Goal: Task Accomplishment & Management: Complete application form

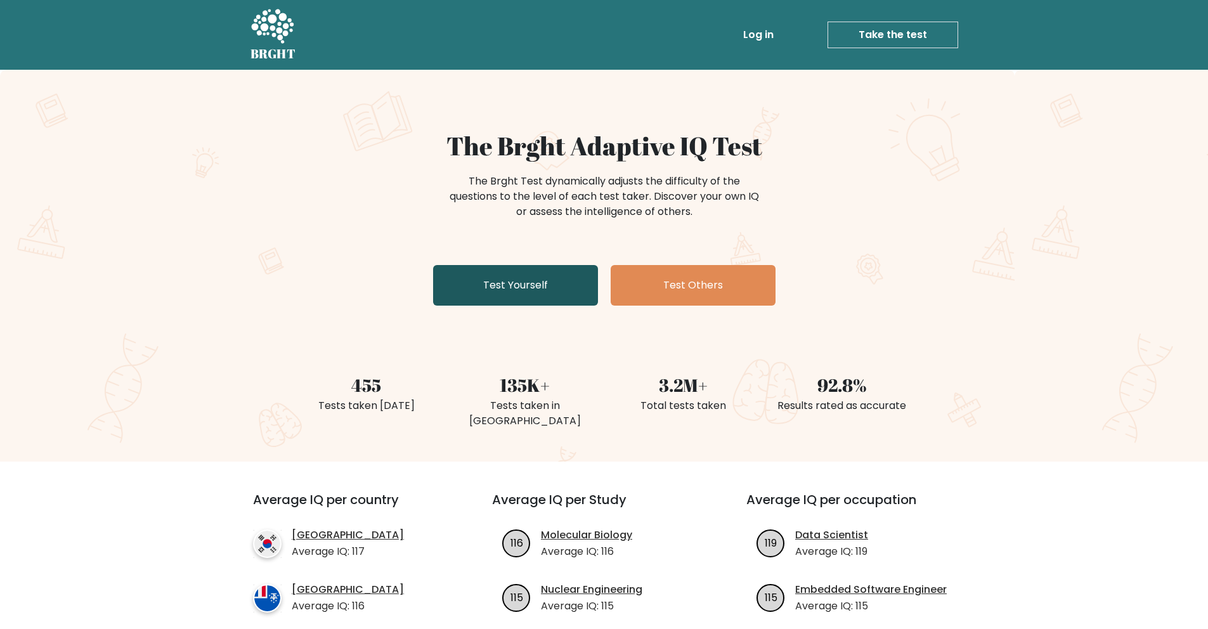
click at [560, 283] on link "Test Yourself" at bounding box center [515, 285] width 165 height 41
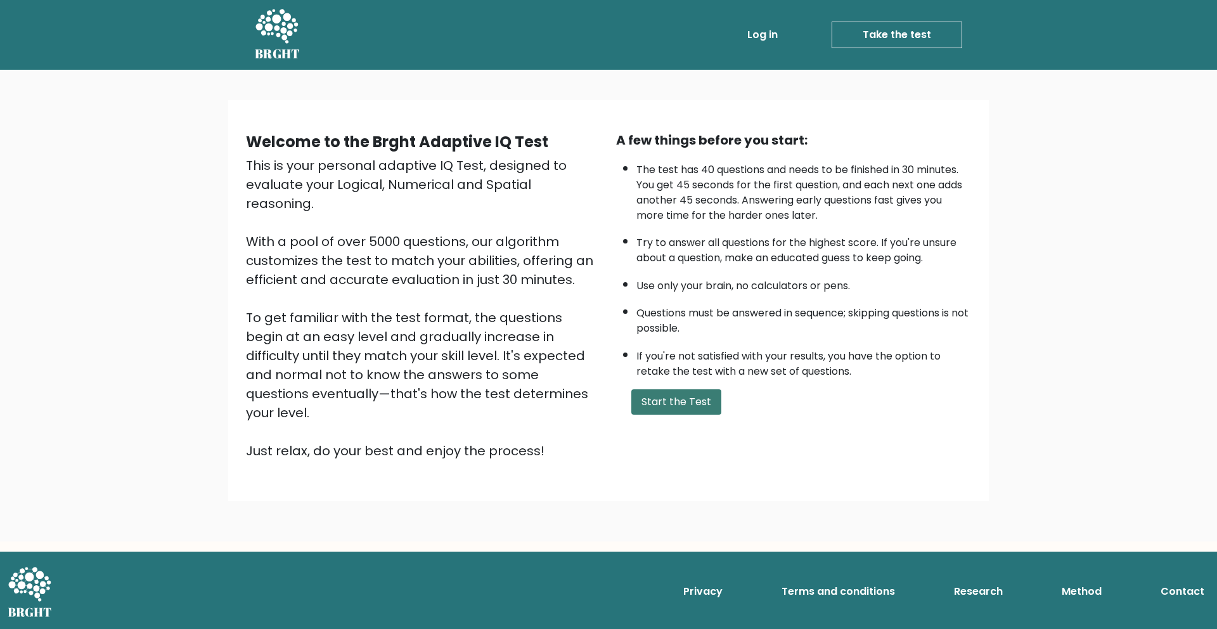
click at [675, 400] on button "Start the Test" at bounding box center [677, 401] width 90 height 25
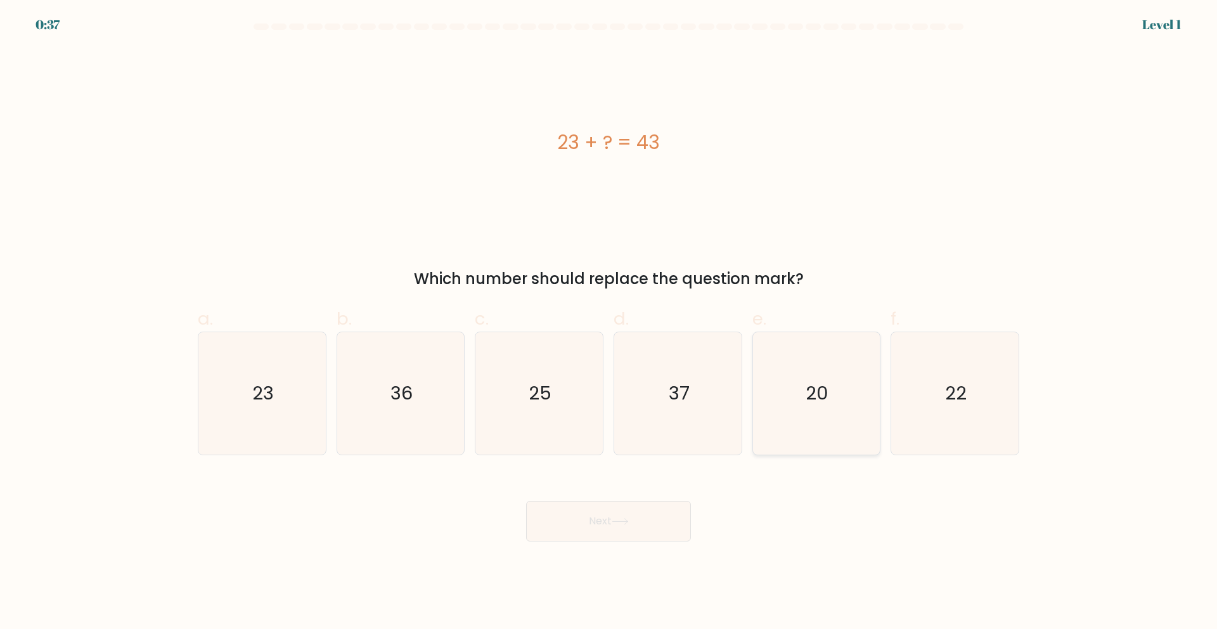
click at [825, 411] on icon "20" at bounding box center [816, 393] width 122 height 122
click at [609, 323] on input "e. 20" at bounding box center [609, 318] width 1 height 8
radio input "true"
click at [649, 515] on button "Next" at bounding box center [608, 521] width 165 height 41
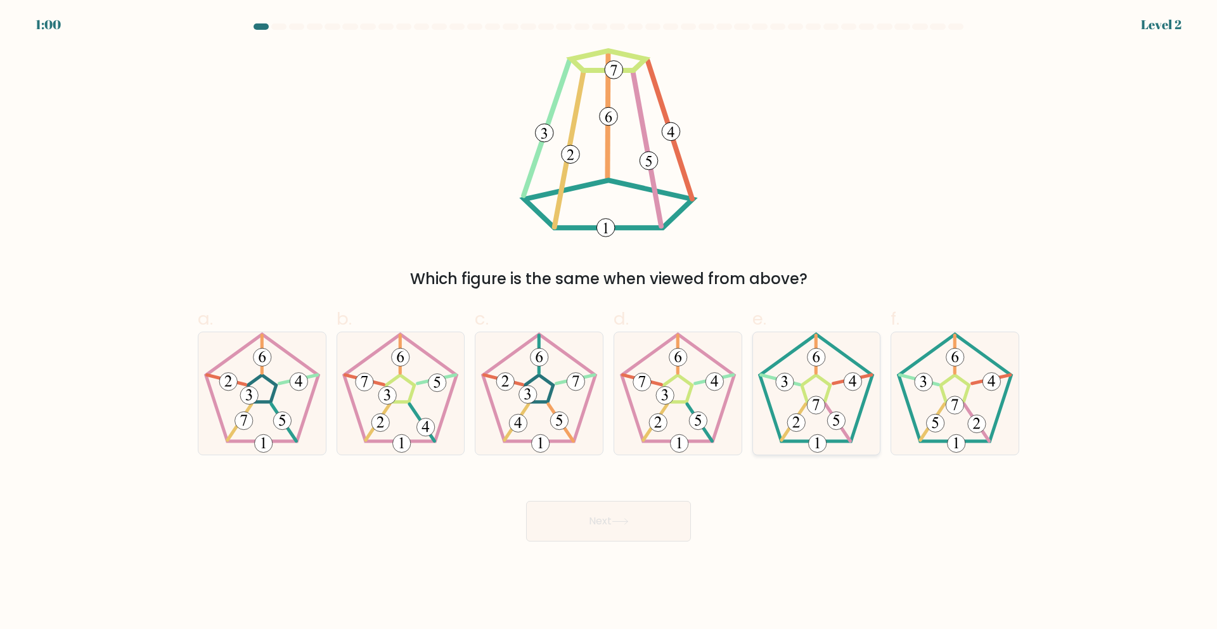
click at [819, 424] on icon at bounding box center [816, 393] width 122 height 122
click at [609, 323] on input "e." at bounding box center [609, 318] width 1 height 8
radio input "true"
click at [671, 524] on button "Next" at bounding box center [608, 521] width 165 height 41
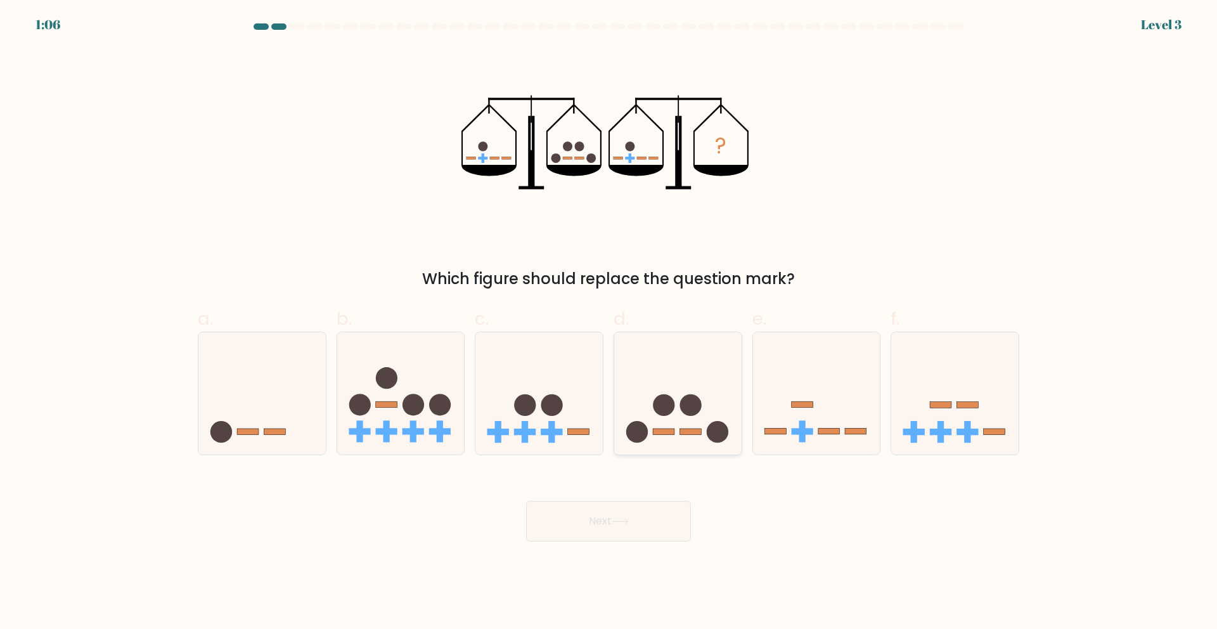
click at [694, 445] on icon at bounding box center [677, 392] width 127 height 105
click at [609, 323] on input "d." at bounding box center [609, 318] width 1 height 8
radio input "true"
click at [650, 510] on button "Next" at bounding box center [608, 521] width 165 height 41
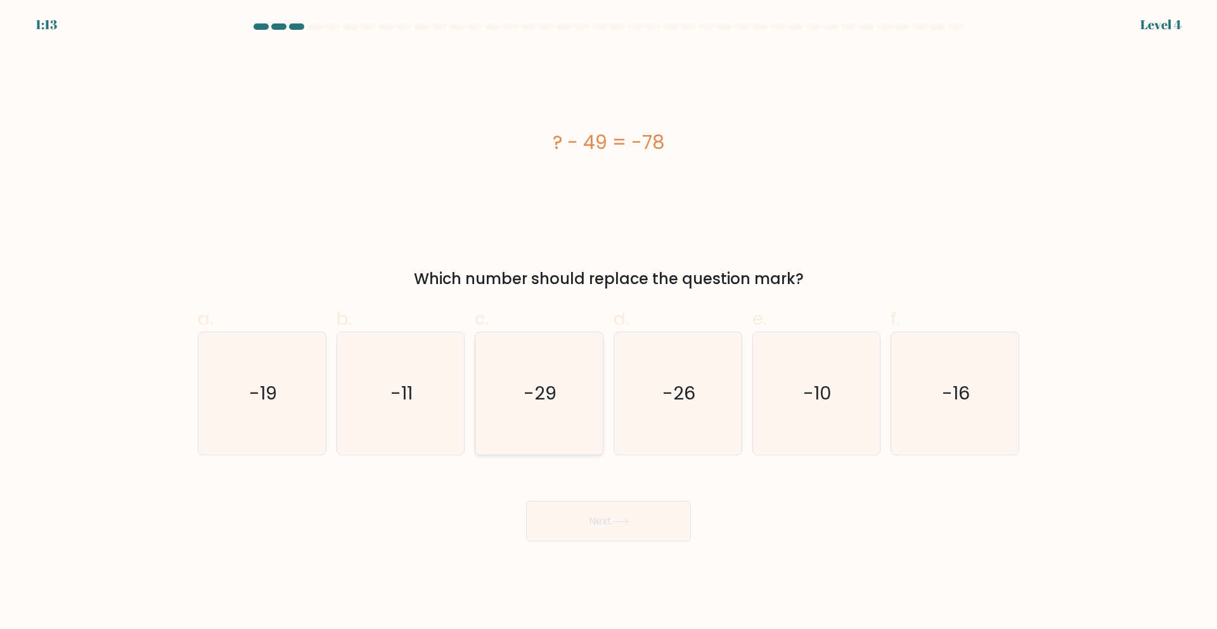
click at [583, 412] on icon "-29" at bounding box center [539, 393] width 122 height 122
click at [609, 323] on input "c. -29" at bounding box center [609, 318] width 1 height 8
radio input "true"
click at [640, 521] on button "Next" at bounding box center [608, 521] width 165 height 41
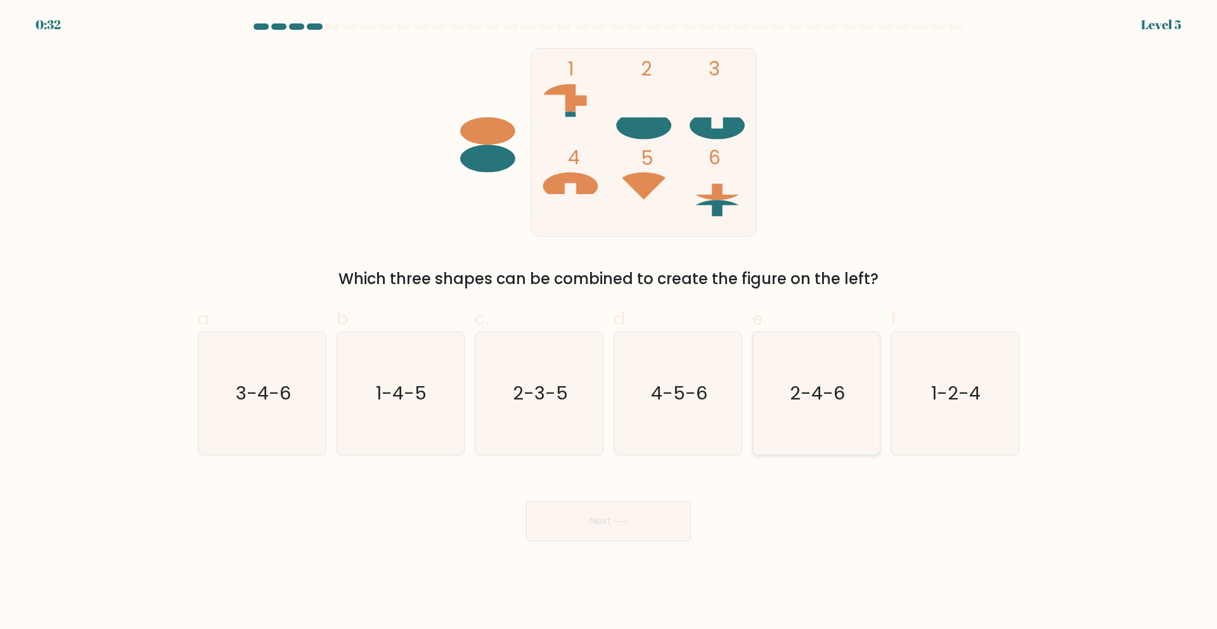
click at [855, 419] on icon "2-4-6" at bounding box center [816, 393] width 122 height 122
click at [609, 323] on input "e. 2-4-6" at bounding box center [609, 318] width 1 height 8
radio input "true"
click at [604, 530] on button "Next" at bounding box center [608, 521] width 165 height 41
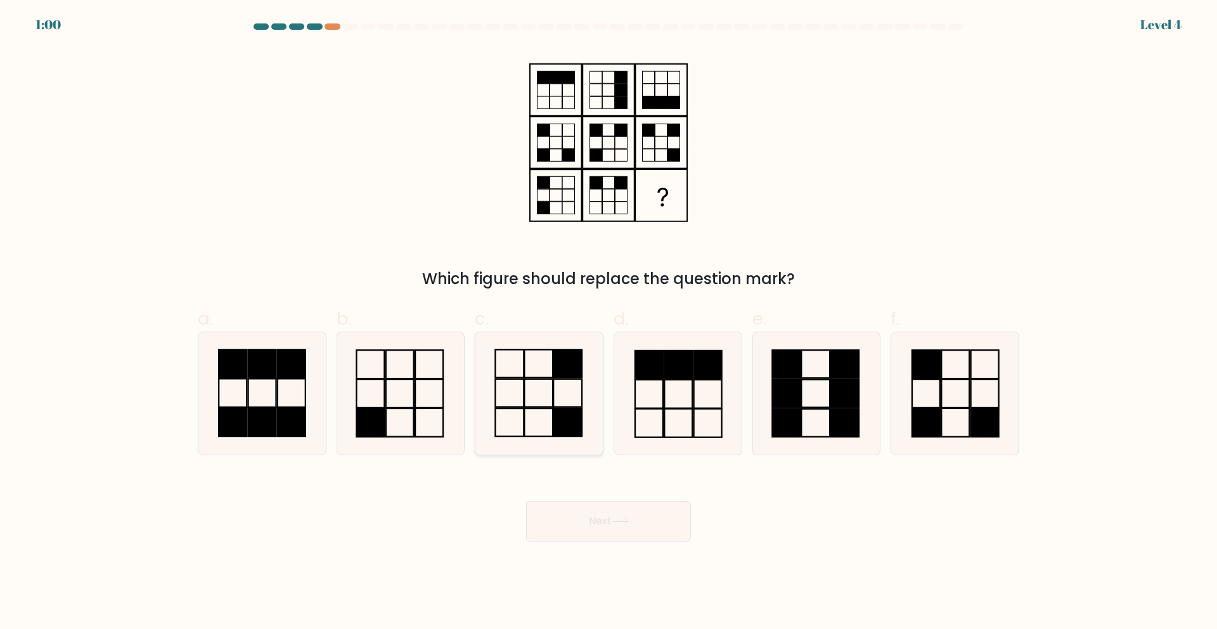
click at [538, 429] on icon at bounding box center [539, 393] width 122 height 122
click at [609, 323] on input "c." at bounding box center [609, 318] width 1 height 8
radio input "true"
click at [626, 525] on button "Next" at bounding box center [608, 521] width 165 height 41
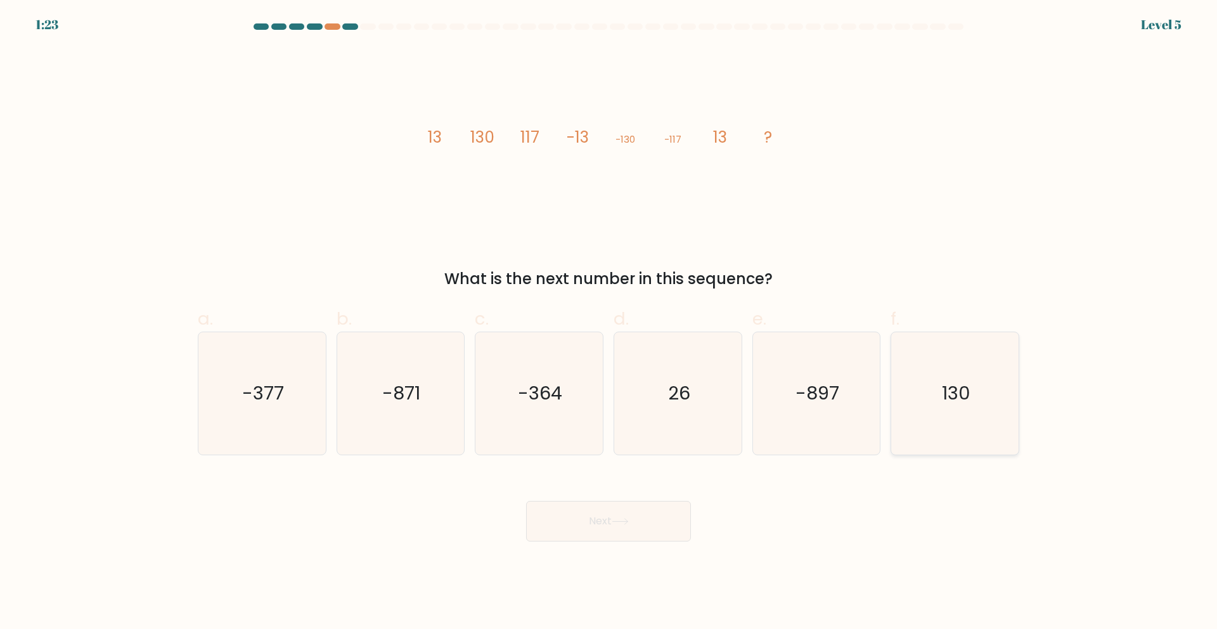
click at [967, 405] on text "130" at bounding box center [956, 392] width 29 height 25
click at [609, 323] on input "f. 130" at bounding box center [609, 318] width 1 height 8
radio input "true"
click at [634, 524] on button "Next" at bounding box center [608, 521] width 165 height 41
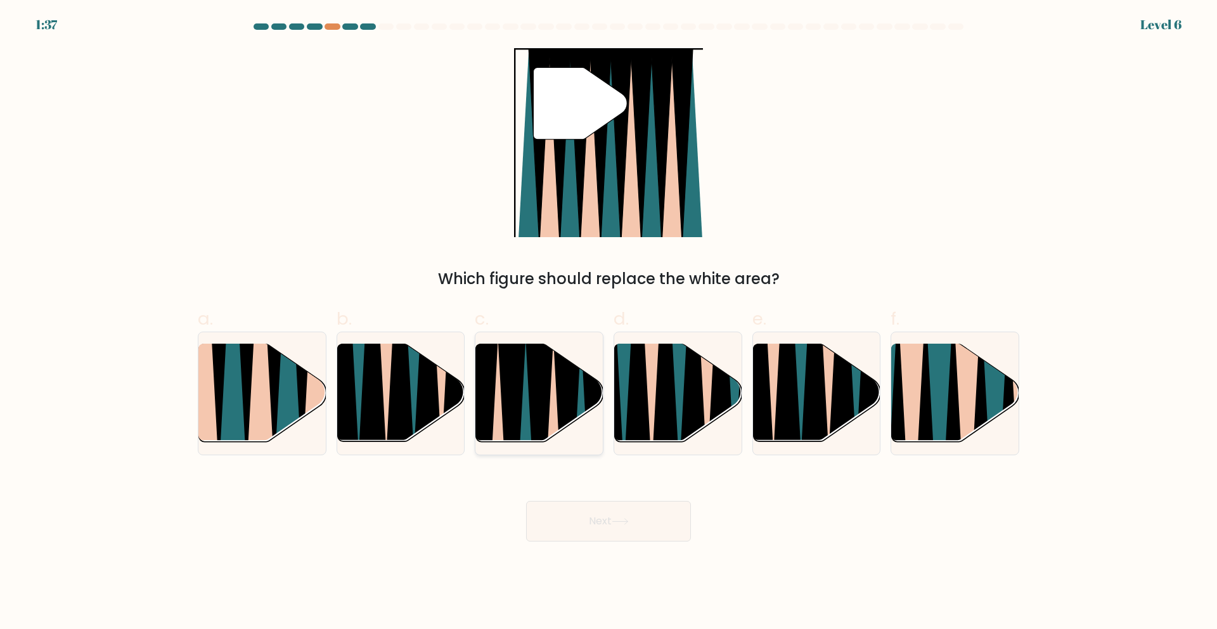
click at [585, 413] on icon at bounding box center [581, 447] width 28 height 254
click at [609, 323] on input "c." at bounding box center [609, 318] width 1 height 8
radio input "true"
click at [611, 519] on button "Next" at bounding box center [608, 521] width 165 height 41
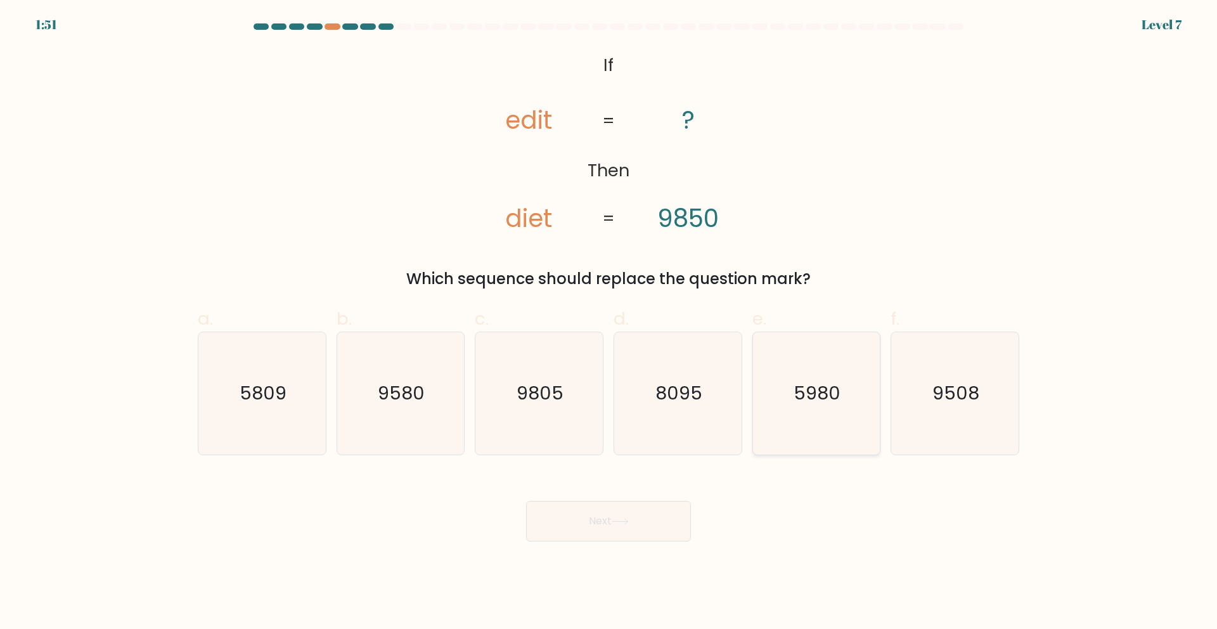
click at [853, 409] on icon "5980" at bounding box center [816, 393] width 122 height 122
click at [609, 323] on input "e. 5980" at bounding box center [609, 318] width 1 height 8
radio input "true"
click at [666, 510] on button "Next" at bounding box center [608, 521] width 165 height 41
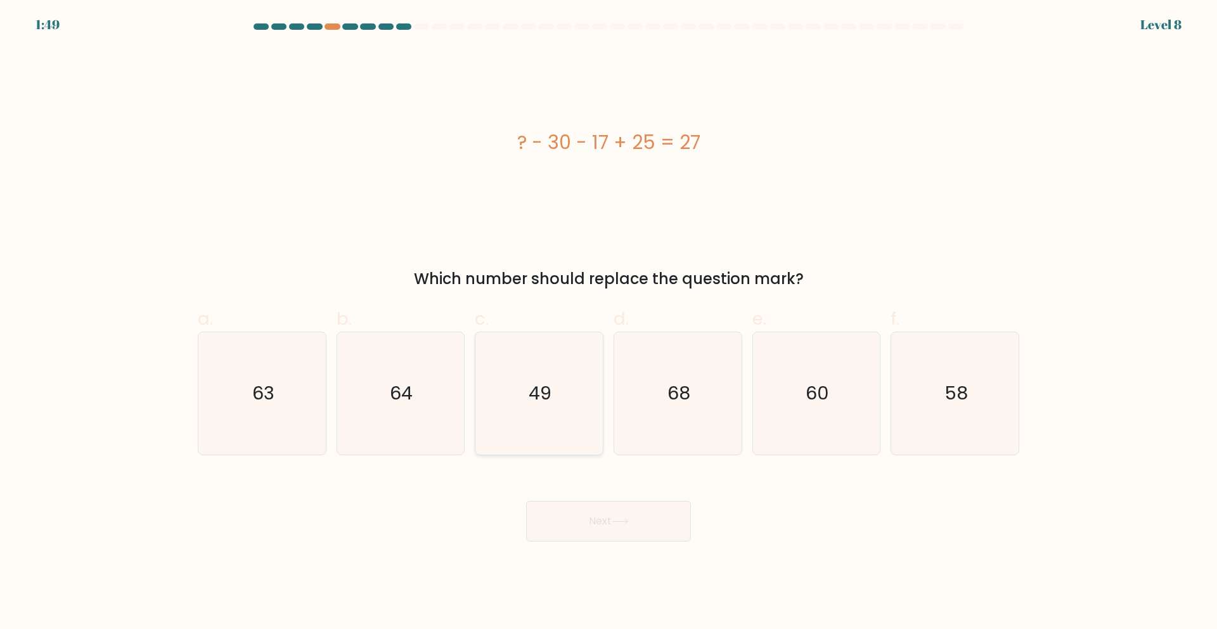
click at [571, 429] on icon "49" at bounding box center [539, 393] width 122 height 122
click at [609, 323] on input "c. 49" at bounding box center [609, 318] width 1 height 8
radio input "true"
click at [633, 527] on button "Next" at bounding box center [608, 521] width 165 height 41
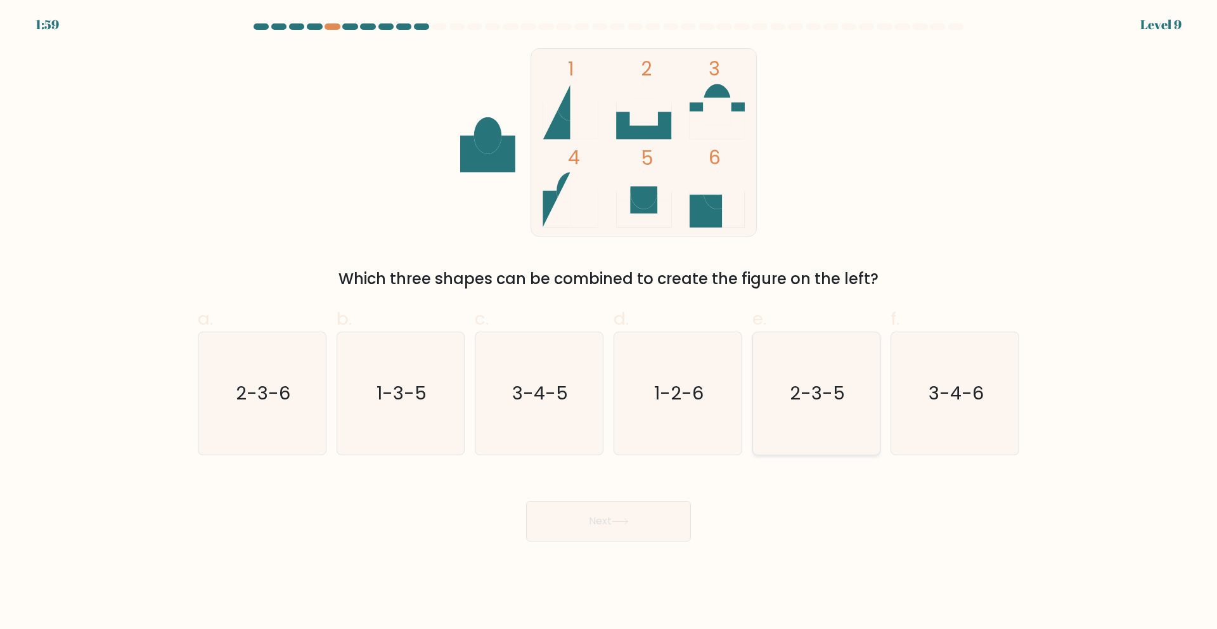
click at [832, 425] on icon "2-3-5" at bounding box center [816, 393] width 122 height 122
click at [609, 323] on input "e. 2-3-5" at bounding box center [609, 318] width 1 height 8
radio input "true"
click at [650, 522] on button "Next" at bounding box center [608, 521] width 165 height 41
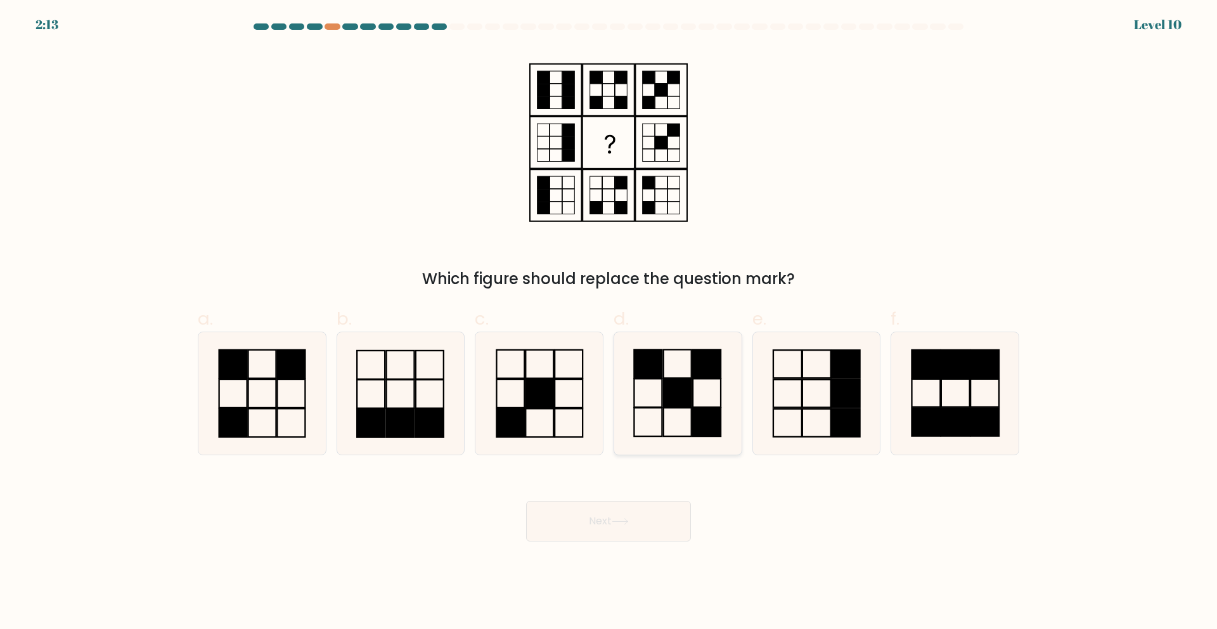
click at [708, 416] on rect at bounding box center [707, 422] width 28 height 29
click at [609, 323] on input "d." at bounding box center [609, 318] width 1 height 8
radio input "true"
click at [653, 510] on button "Next" at bounding box center [608, 521] width 165 height 41
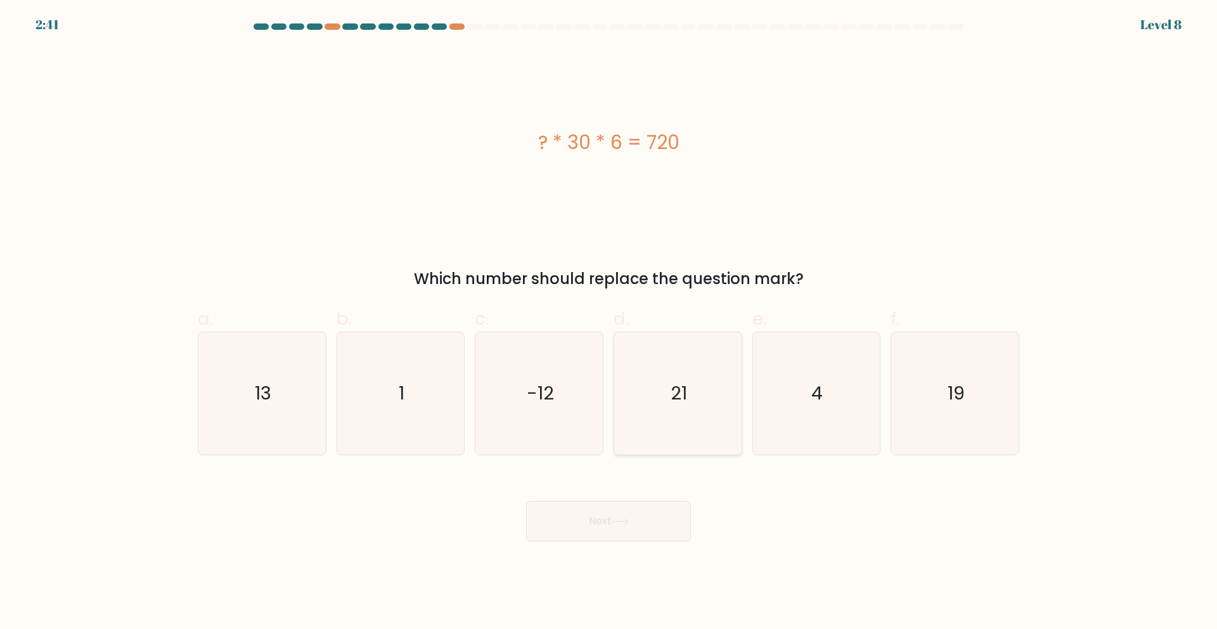
click at [706, 410] on icon "21" at bounding box center [678, 393] width 122 height 122
click at [609, 323] on input "d. 21" at bounding box center [609, 318] width 1 height 8
radio input "true"
click at [652, 505] on button "Next" at bounding box center [608, 521] width 165 height 41
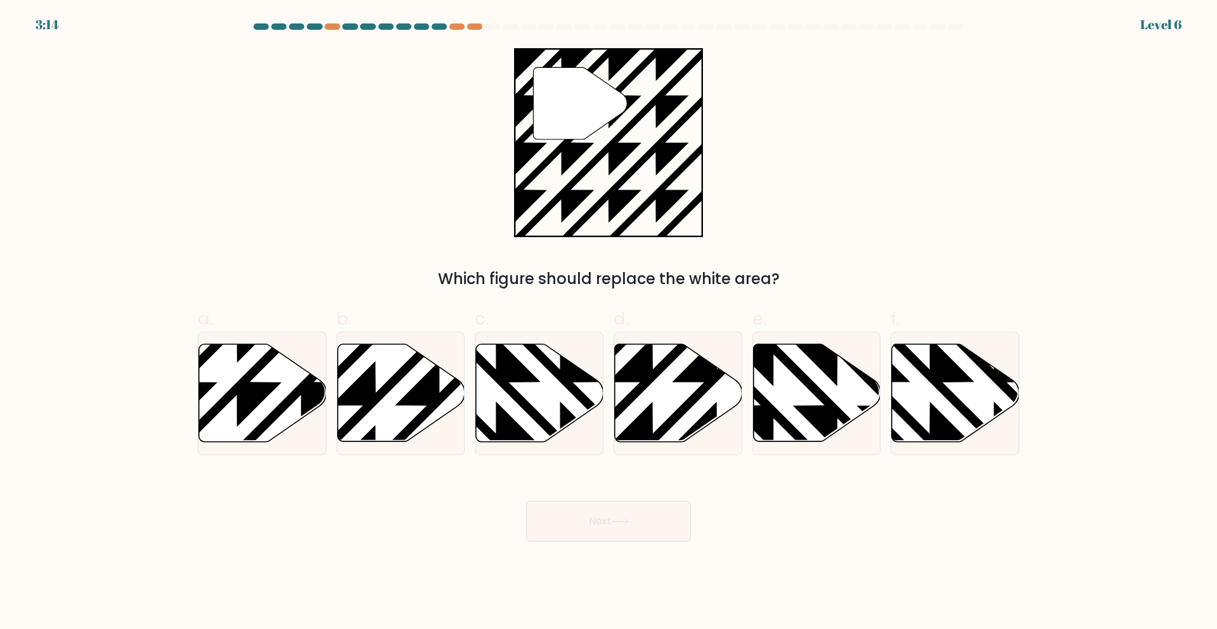
click at [641, 455] on form "a." at bounding box center [608, 282] width 1217 height 518
click at [640, 443] on icon at bounding box center [717, 446] width 257 height 257
click at [609, 323] on input "d." at bounding box center [609, 318] width 1 height 8
radio input "true"
click at [616, 515] on button "Next" at bounding box center [608, 521] width 165 height 41
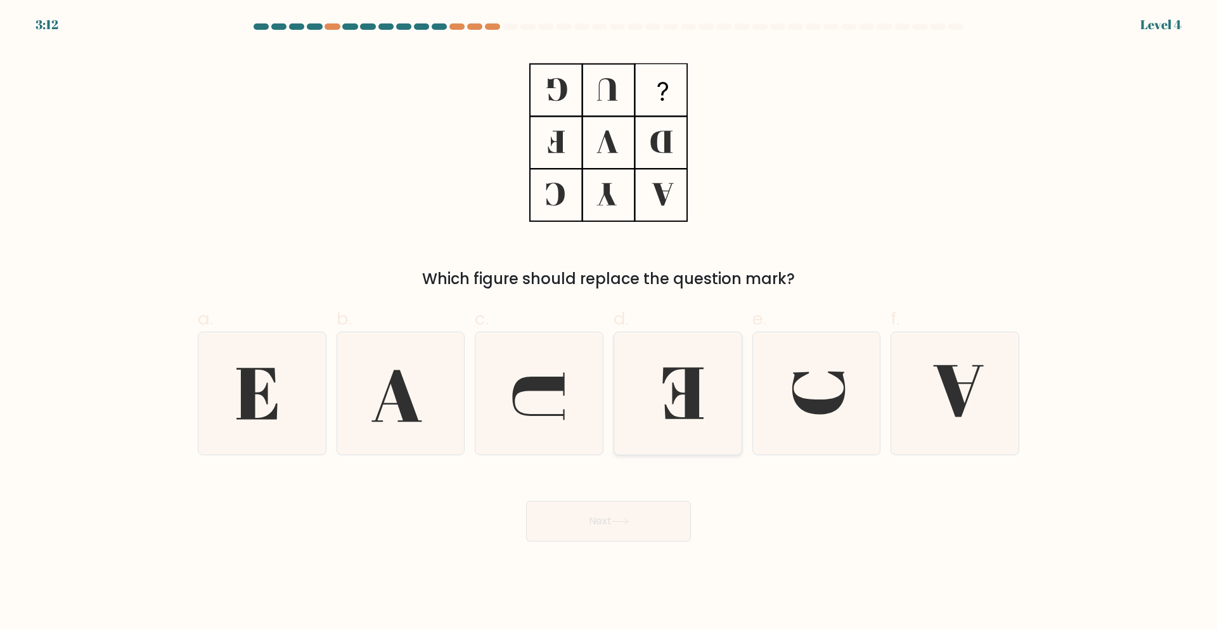
click at [664, 434] on icon at bounding box center [678, 393] width 122 height 122
click at [609, 323] on input "d." at bounding box center [609, 318] width 1 height 8
radio input "true"
click at [656, 525] on button "Next" at bounding box center [608, 521] width 165 height 41
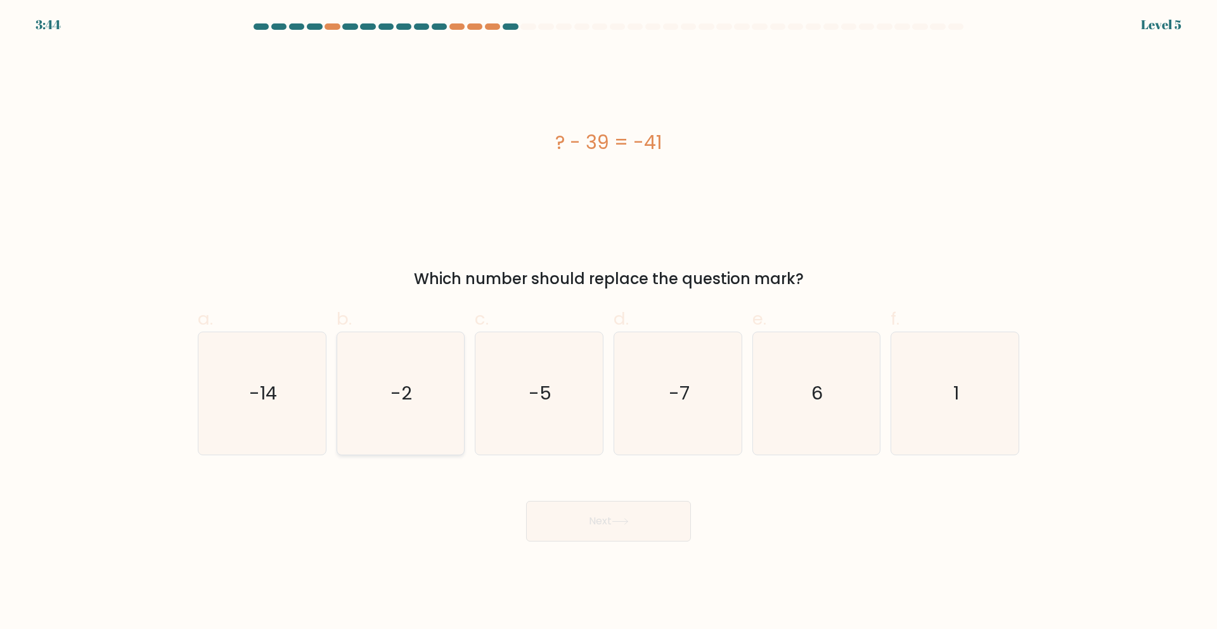
click at [447, 414] on icon "-2" at bounding box center [400, 393] width 122 height 122
click at [609, 323] on input "b. -2" at bounding box center [609, 318] width 1 height 8
radio input "true"
click at [593, 526] on button "Next" at bounding box center [608, 521] width 165 height 41
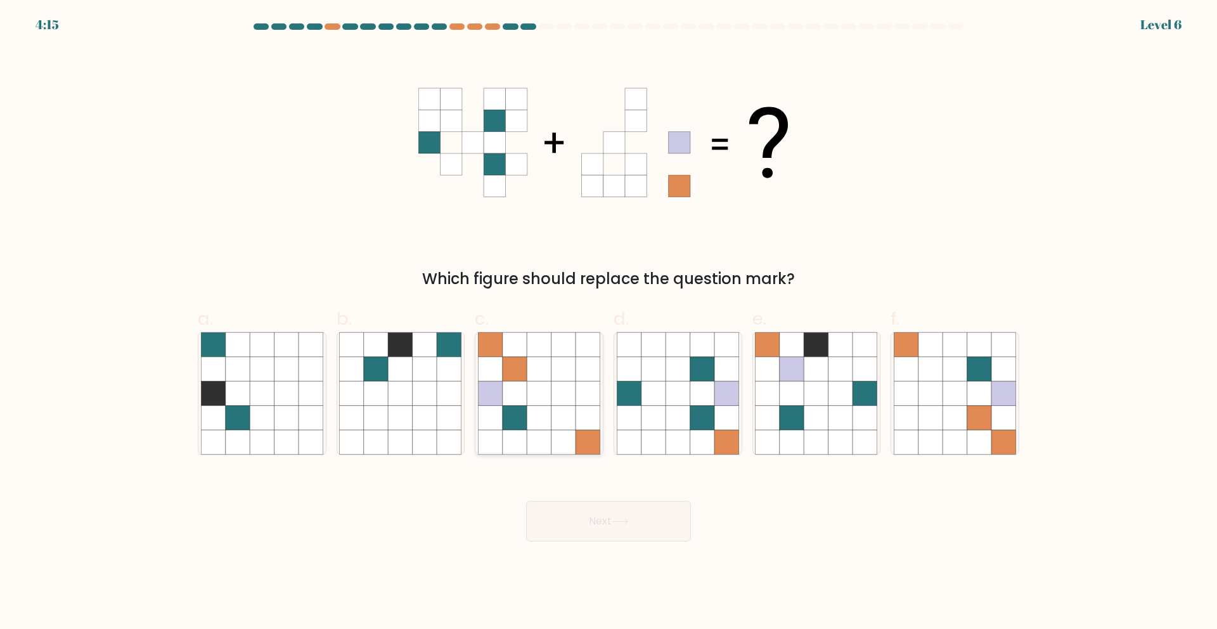
click at [576, 423] on icon at bounding box center [588, 418] width 24 height 24
click at [609, 323] on input "c." at bounding box center [609, 318] width 1 height 8
radio input "true"
click at [571, 507] on button "Next" at bounding box center [608, 521] width 165 height 41
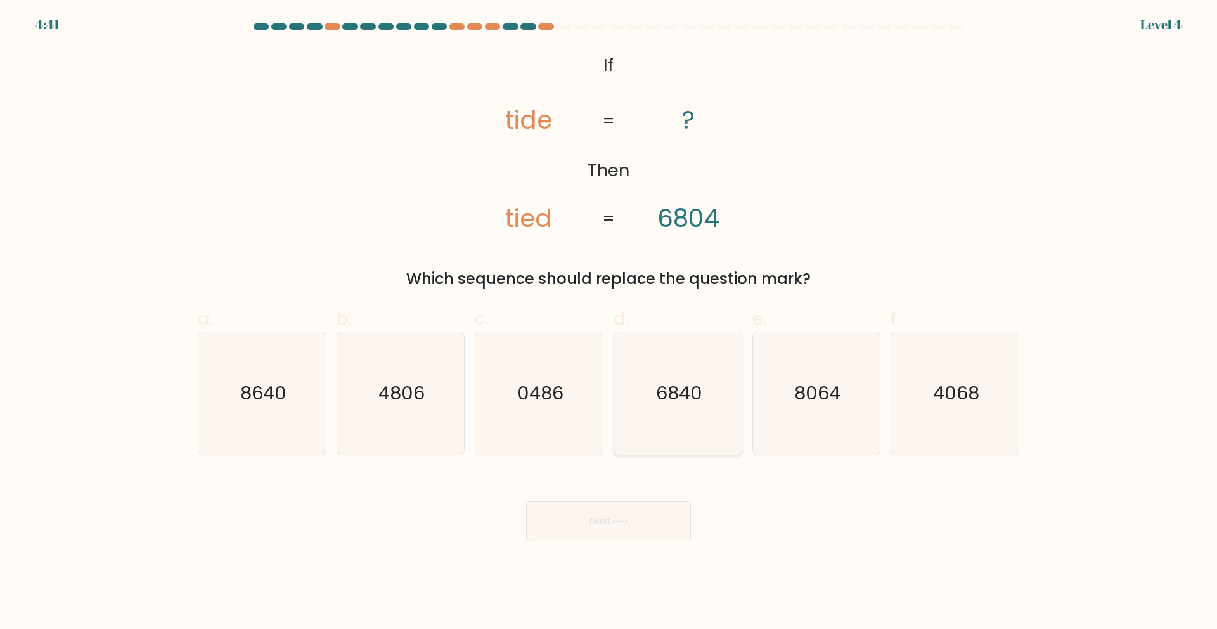
click at [679, 406] on icon "6840" at bounding box center [678, 393] width 122 height 122
click at [609, 323] on input "d. 6840" at bounding box center [609, 318] width 1 height 8
radio input "true"
click at [637, 527] on button "Next" at bounding box center [608, 521] width 165 height 41
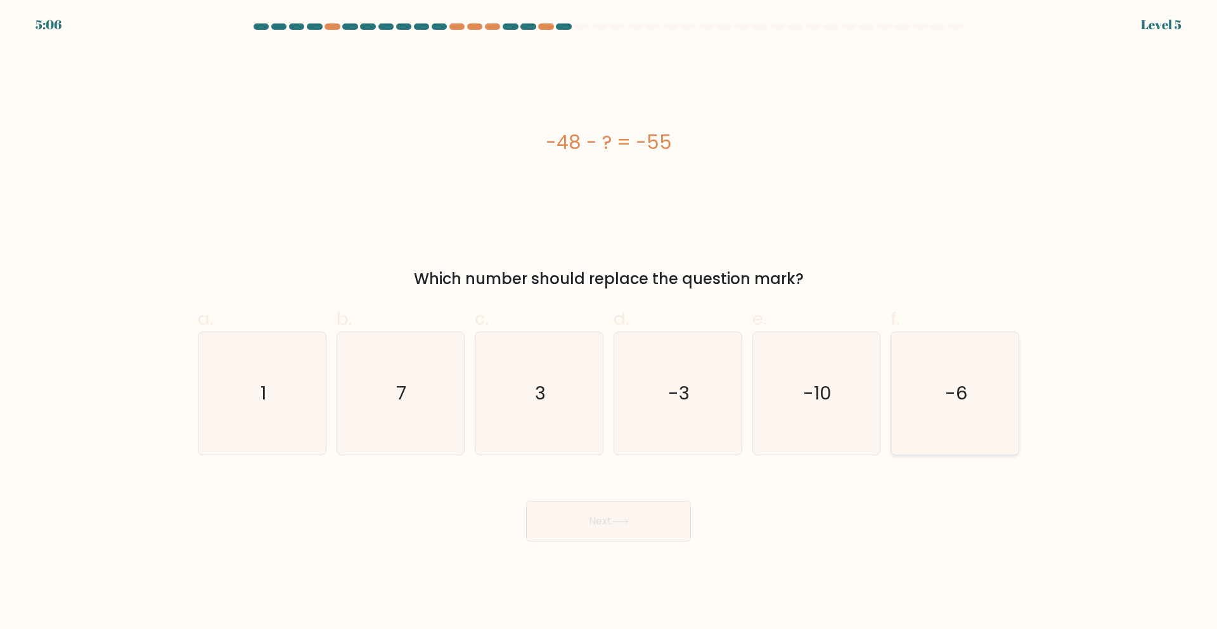
click at [940, 434] on icon "-6" at bounding box center [955, 393] width 122 height 122
click at [609, 323] on input "f. -6" at bounding box center [609, 318] width 1 height 8
radio input "true"
click at [639, 512] on button "Next" at bounding box center [608, 521] width 165 height 41
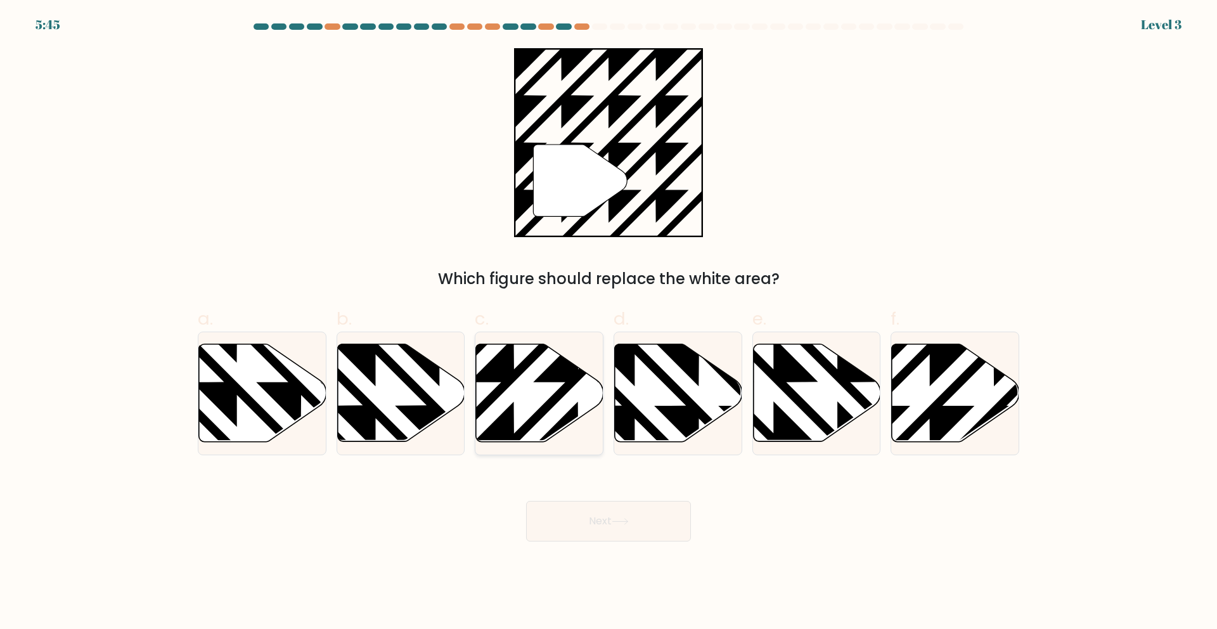
click at [476, 381] on icon at bounding box center [578, 446] width 257 height 257
click at [609, 323] on input "c." at bounding box center [609, 318] width 1 height 8
radio input "true"
click at [607, 503] on button "Next" at bounding box center [608, 521] width 165 height 41
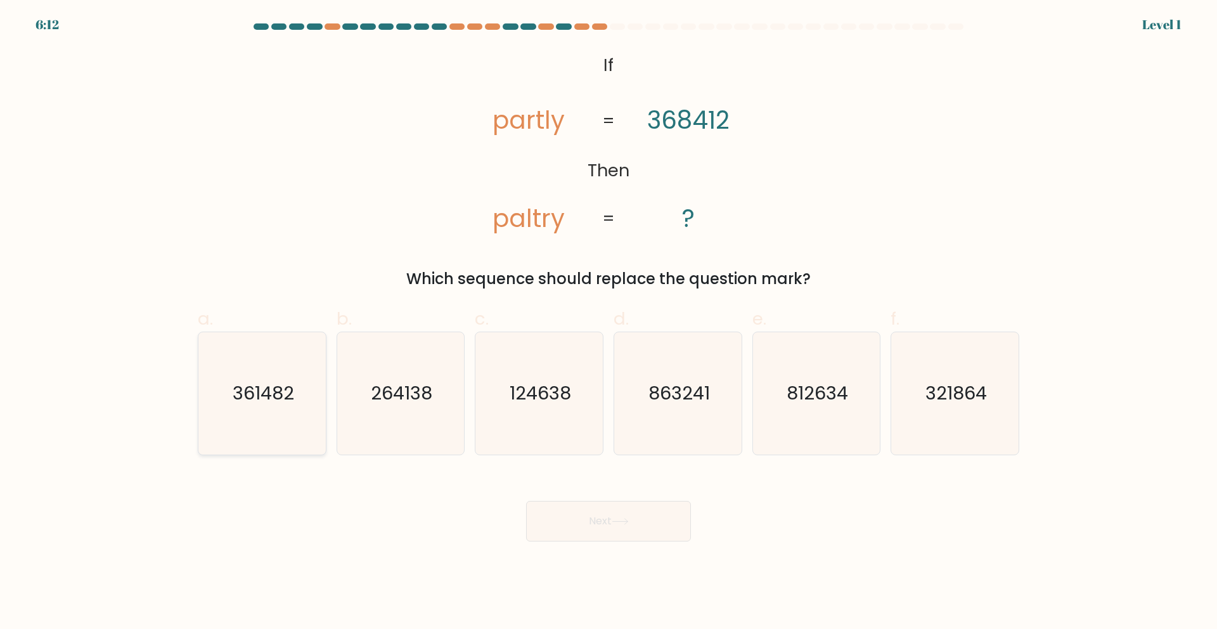
click at [317, 417] on icon "361482" at bounding box center [262, 393] width 122 height 122
click at [609, 323] on input "a. 361482" at bounding box center [609, 318] width 1 height 8
radio input "true"
click at [615, 533] on button "Next" at bounding box center [608, 521] width 165 height 41
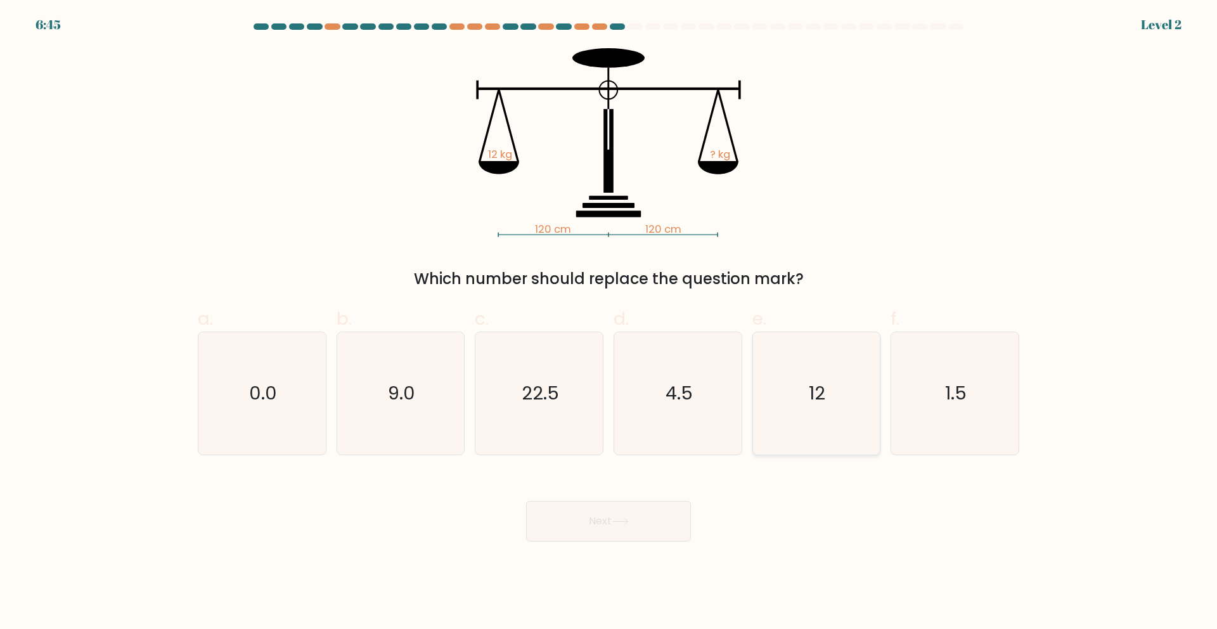
click at [821, 438] on icon "12" at bounding box center [816, 393] width 122 height 122
click at [609, 323] on input "e. 12" at bounding box center [609, 318] width 1 height 8
radio input "true"
click at [634, 522] on button "Next" at bounding box center [608, 521] width 165 height 41
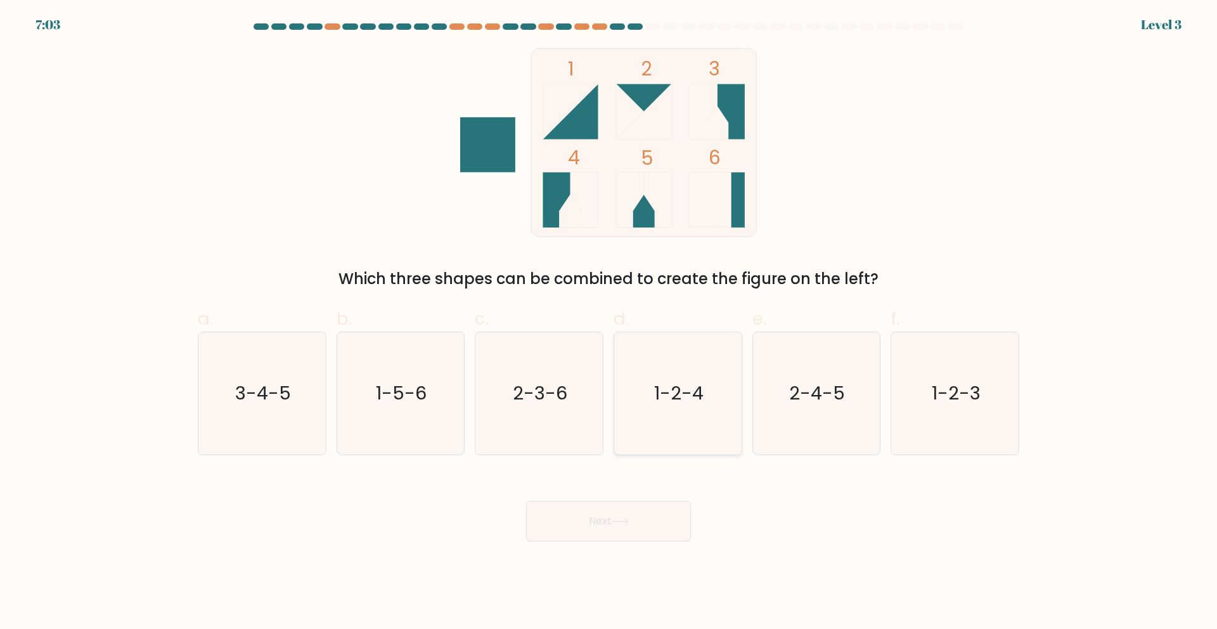
click at [644, 434] on icon "1-2-4" at bounding box center [678, 393] width 122 height 122
click at [609, 323] on input "d. 1-2-4" at bounding box center [609, 318] width 1 height 8
radio input "true"
click at [670, 529] on button "Next" at bounding box center [608, 521] width 165 height 41
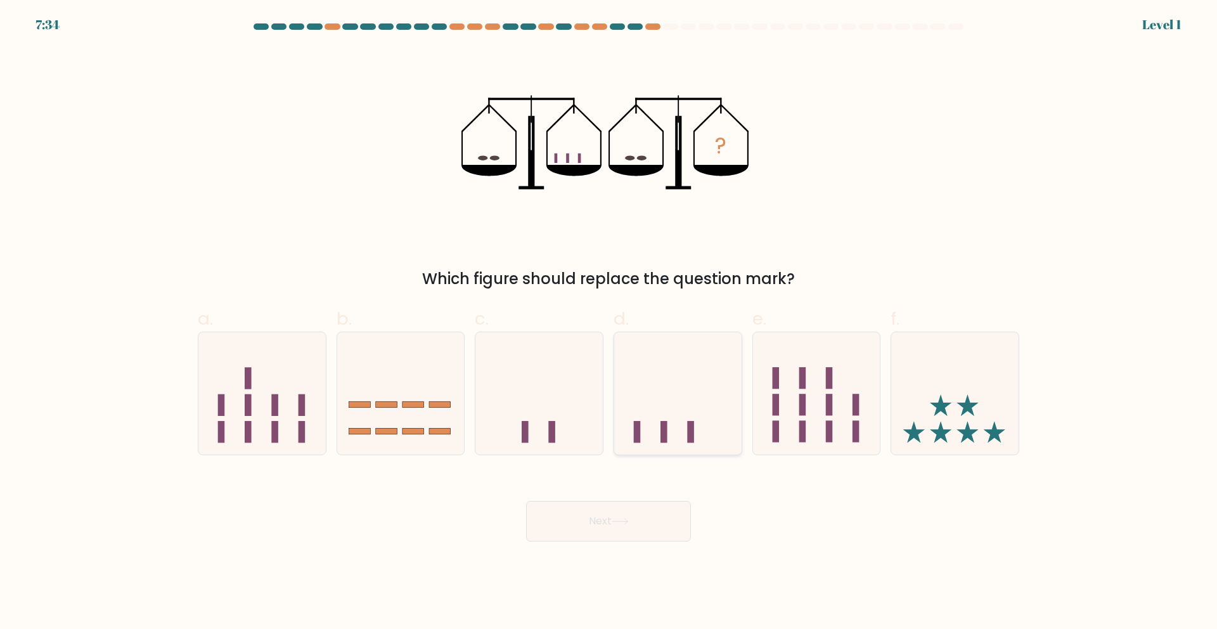
click at [653, 445] on icon at bounding box center [677, 392] width 127 height 105
click at [609, 323] on input "d." at bounding box center [609, 318] width 1 height 8
radio input "true"
click at [656, 517] on button "Next" at bounding box center [608, 521] width 165 height 41
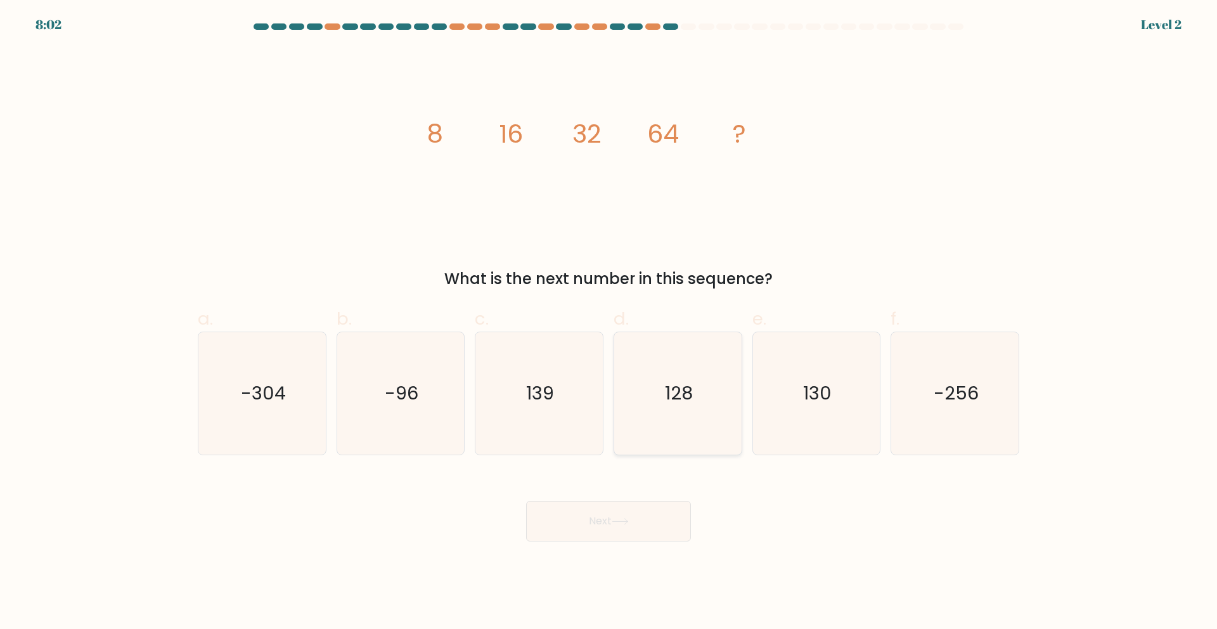
click at [659, 422] on icon "128" at bounding box center [678, 393] width 122 height 122
click at [609, 323] on input "d. 128" at bounding box center [609, 318] width 1 height 8
radio input "true"
click at [642, 524] on button "Next" at bounding box center [608, 521] width 165 height 41
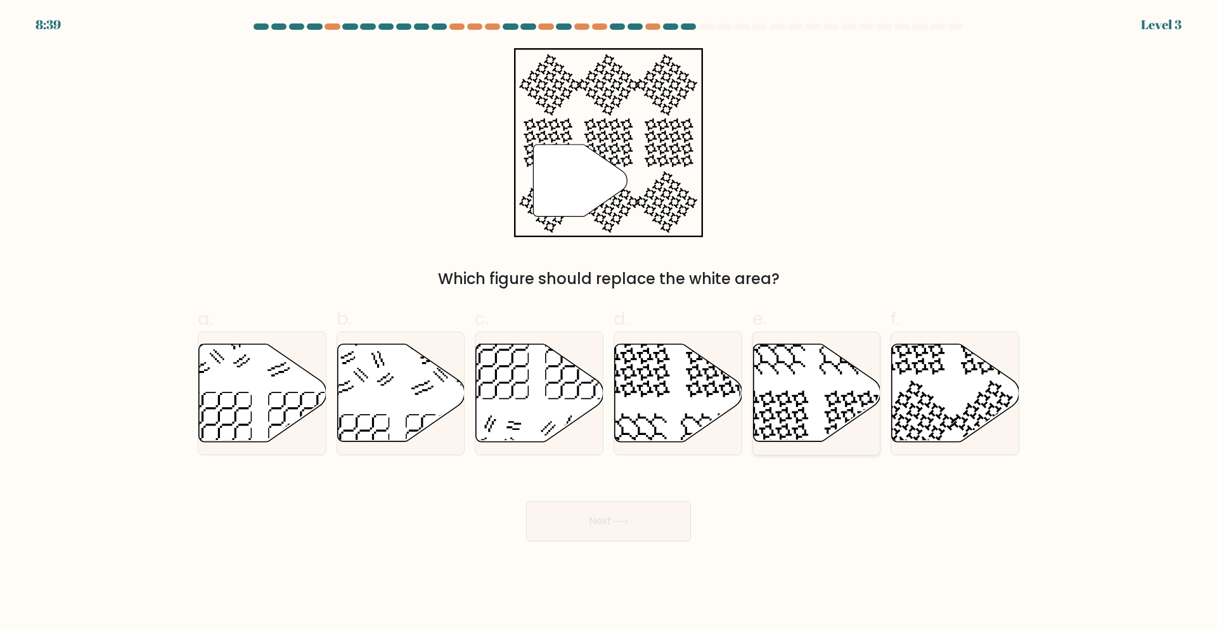
drag, startPoint x: 796, startPoint y: 436, endPoint x: 788, endPoint y: 445, distance: 12.1
click at [796, 436] on icon at bounding box center [775, 424] width 66 height 66
click at [609, 323] on input "e." at bounding box center [609, 318] width 1 height 8
radio input "true"
click at [652, 529] on button "Next" at bounding box center [608, 521] width 165 height 41
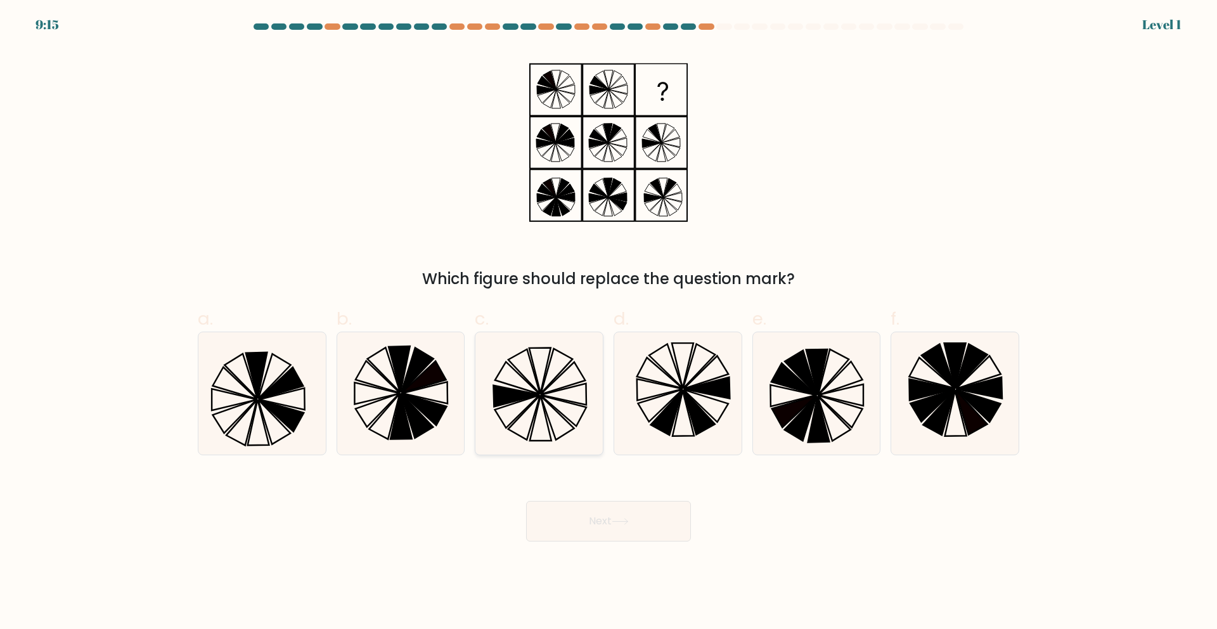
click at [555, 407] on icon at bounding box center [564, 411] width 46 height 30
click at [609, 323] on input "c." at bounding box center [609, 318] width 1 height 8
radio input "true"
click at [634, 534] on button "Next" at bounding box center [608, 521] width 165 height 41
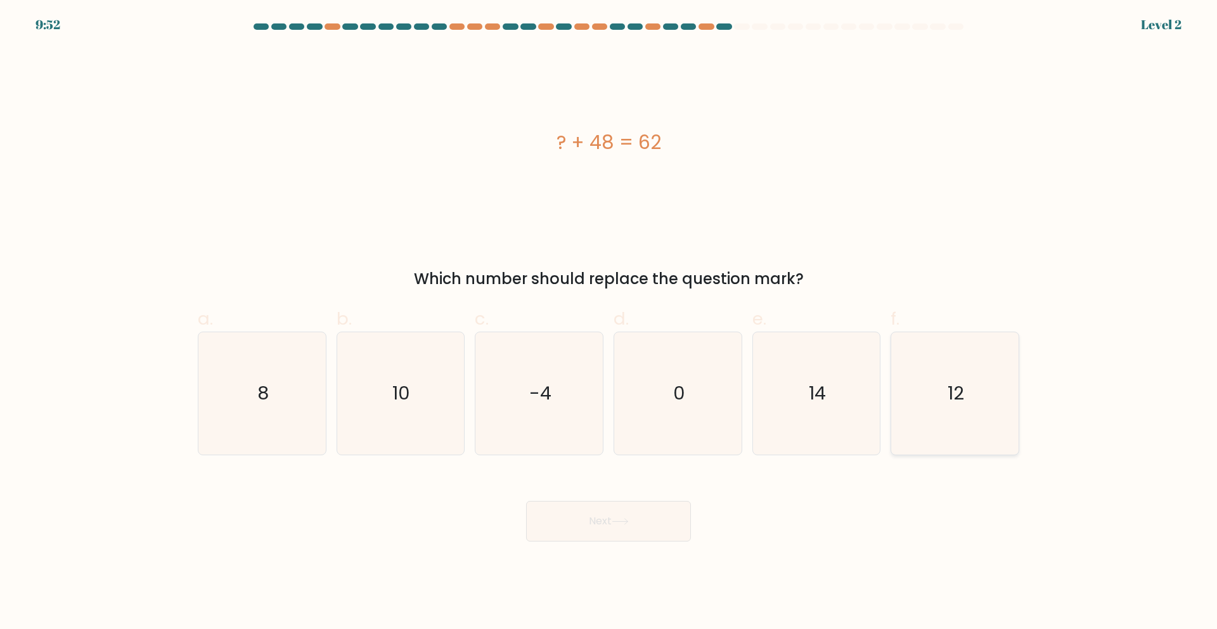
click at [948, 439] on icon "12" at bounding box center [955, 393] width 122 height 122
click at [609, 323] on input "f. 12" at bounding box center [609, 318] width 1 height 8
radio input "true"
click at [618, 524] on icon at bounding box center [620, 521] width 17 height 7
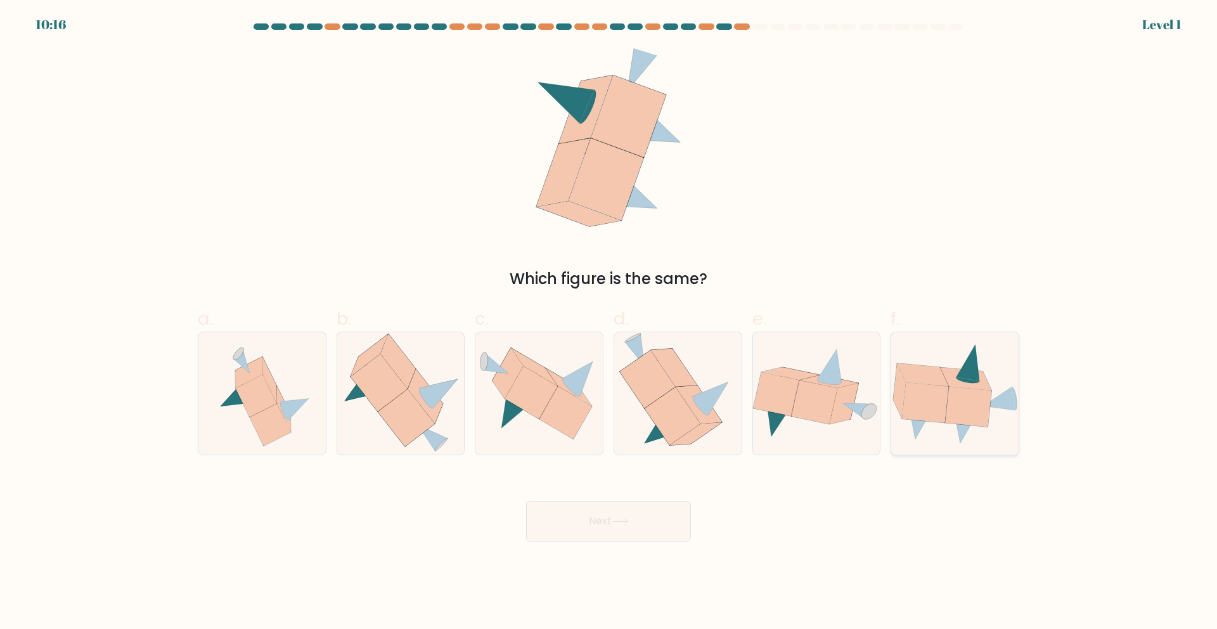
click at [961, 410] on icon at bounding box center [968, 407] width 46 height 40
click at [609, 323] on input "f." at bounding box center [609, 318] width 1 height 8
radio input "true"
click at [658, 522] on button "Next" at bounding box center [608, 521] width 165 height 41
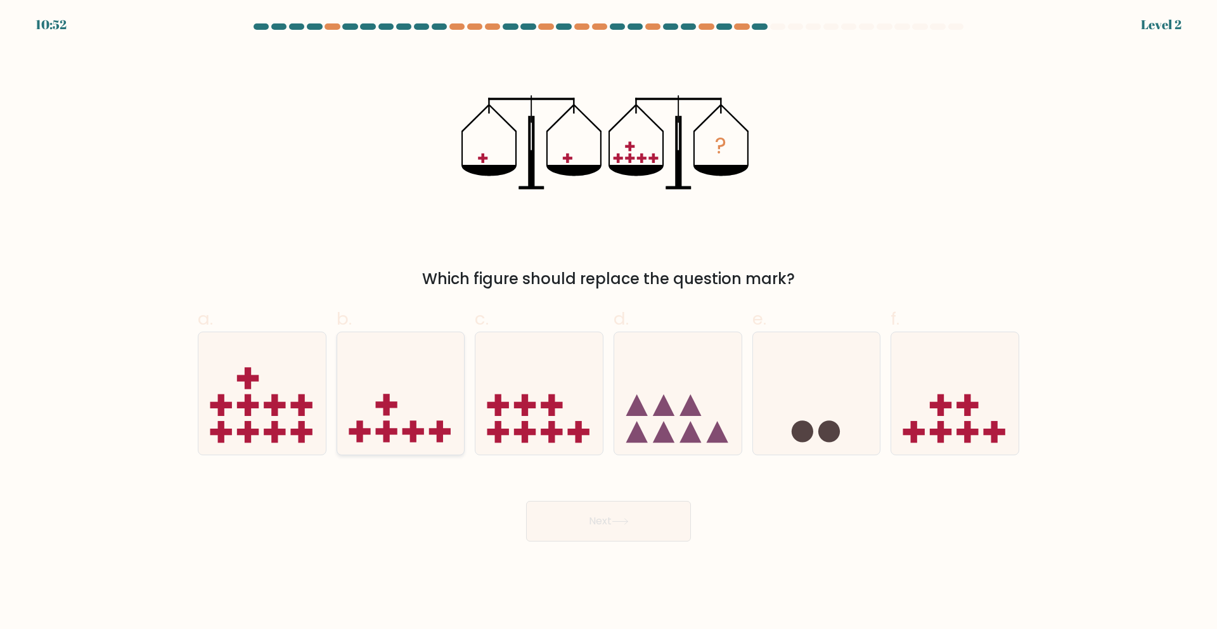
click at [438, 432] on rect at bounding box center [440, 432] width 22 height 6
click at [609, 323] on input "b." at bounding box center [609, 318] width 1 height 8
radio input "true"
click at [595, 532] on button "Next" at bounding box center [608, 521] width 165 height 41
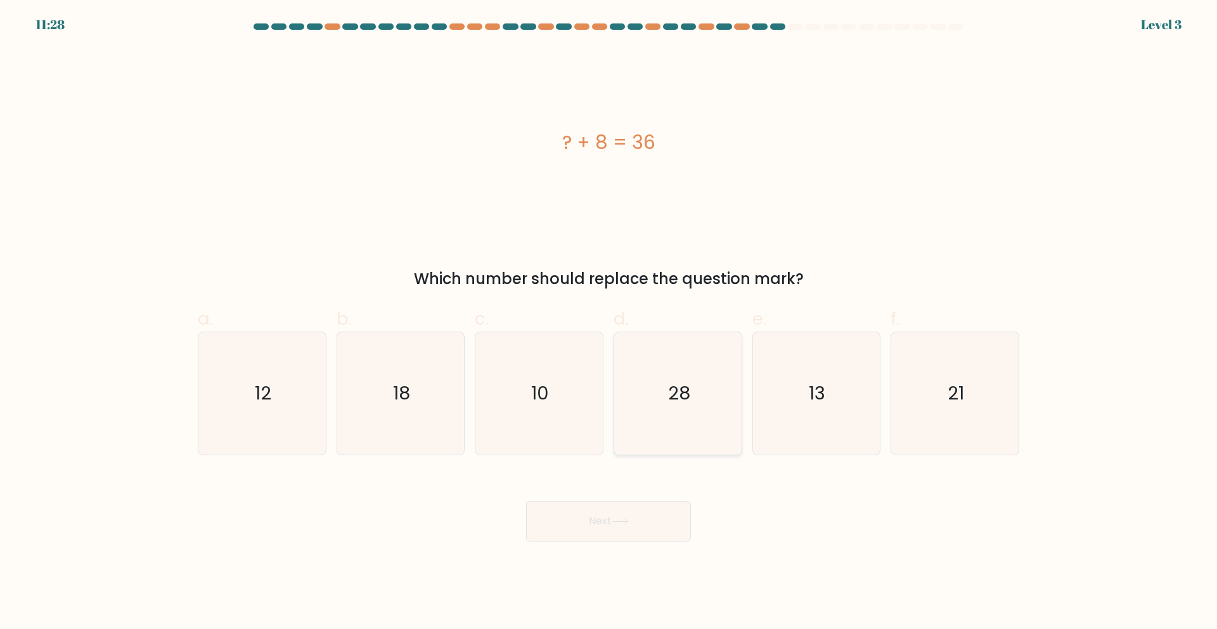
click at [663, 446] on icon "28" at bounding box center [678, 393] width 122 height 122
click at [609, 323] on input "d. 28" at bounding box center [609, 318] width 1 height 8
radio input "true"
click at [638, 516] on button "Next" at bounding box center [608, 521] width 165 height 41
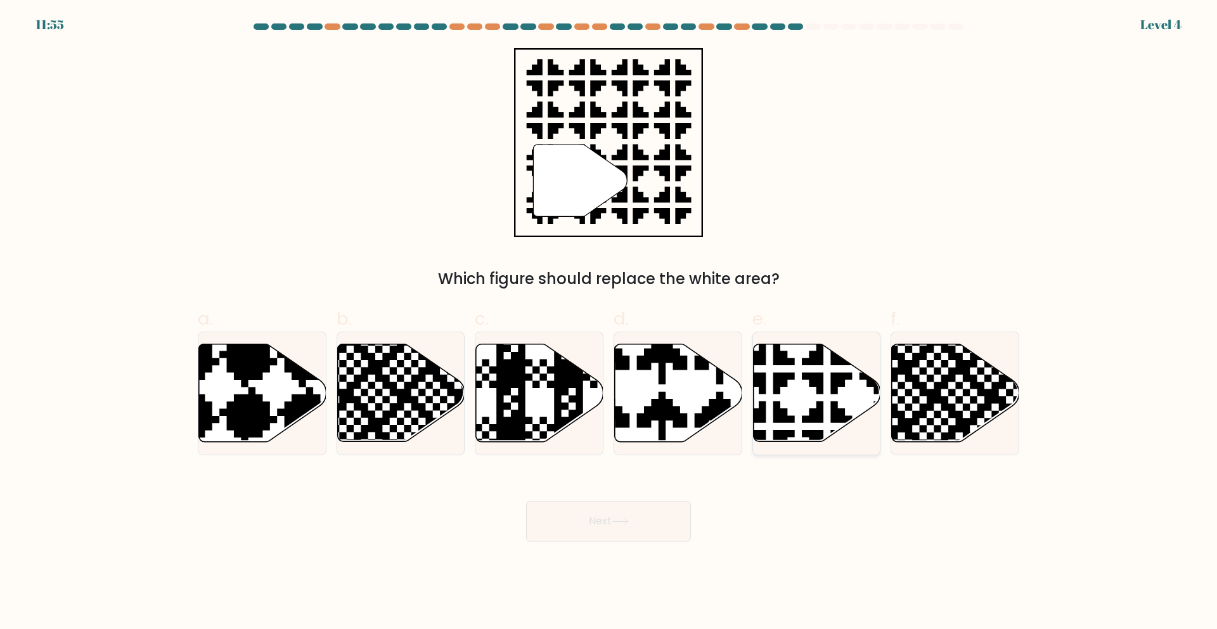
click at [808, 427] on icon at bounding box center [816, 393] width 127 height 98
click at [609, 323] on input "e." at bounding box center [609, 318] width 1 height 8
radio input "true"
click at [630, 531] on button "Next" at bounding box center [608, 521] width 165 height 41
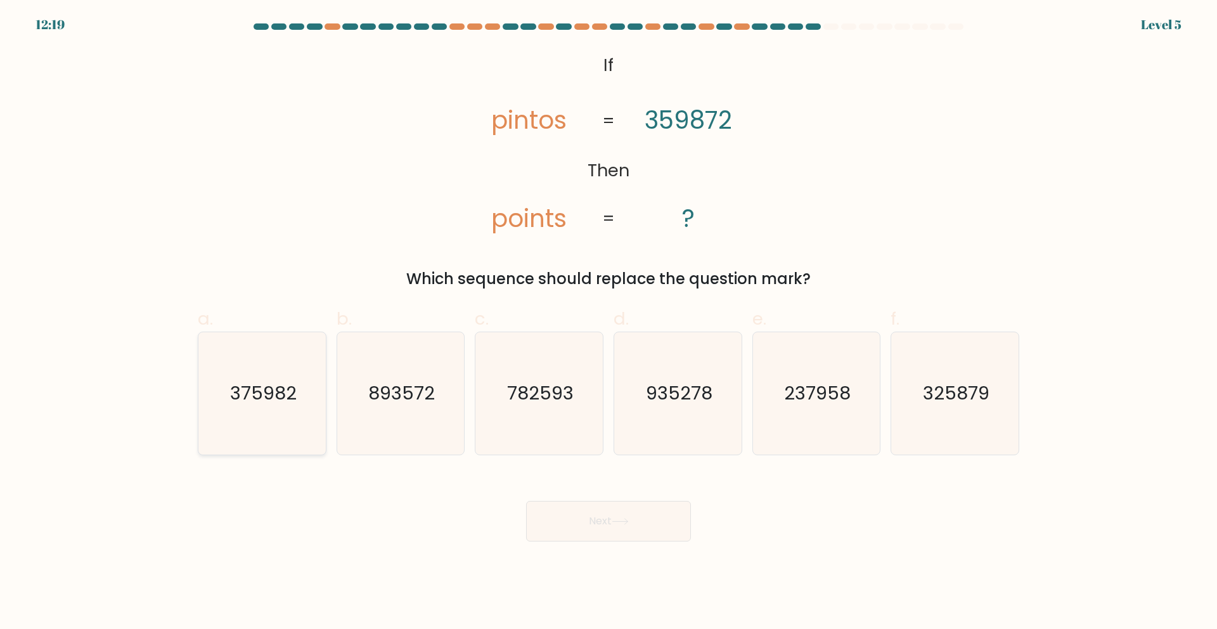
click at [300, 415] on icon "375982" at bounding box center [262, 393] width 122 height 122
click at [609, 323] on input "a. 375982" at bounding box center [609, 318] width 1 height 8
radio input "true"
click at [622, 531] on button "Next" at bounding box center [608, 521] width 165 height 41
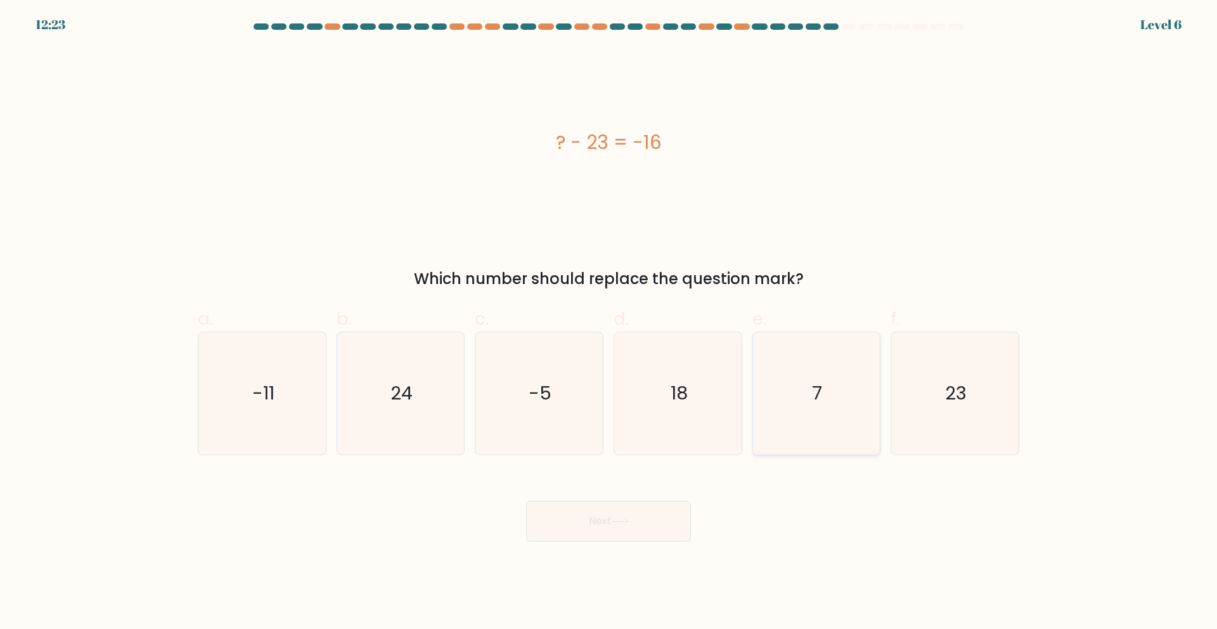
click at [820, 435] on icon "7" at bounding box center [816, 393] width 122 height 122
click at [609, 323] on input "e. 7" at bounding box center [609, 318] width 1 height 8
radio input "true"
click at [663, 505] on button "Next" at bounding box center [608, 521] width 165 height 41
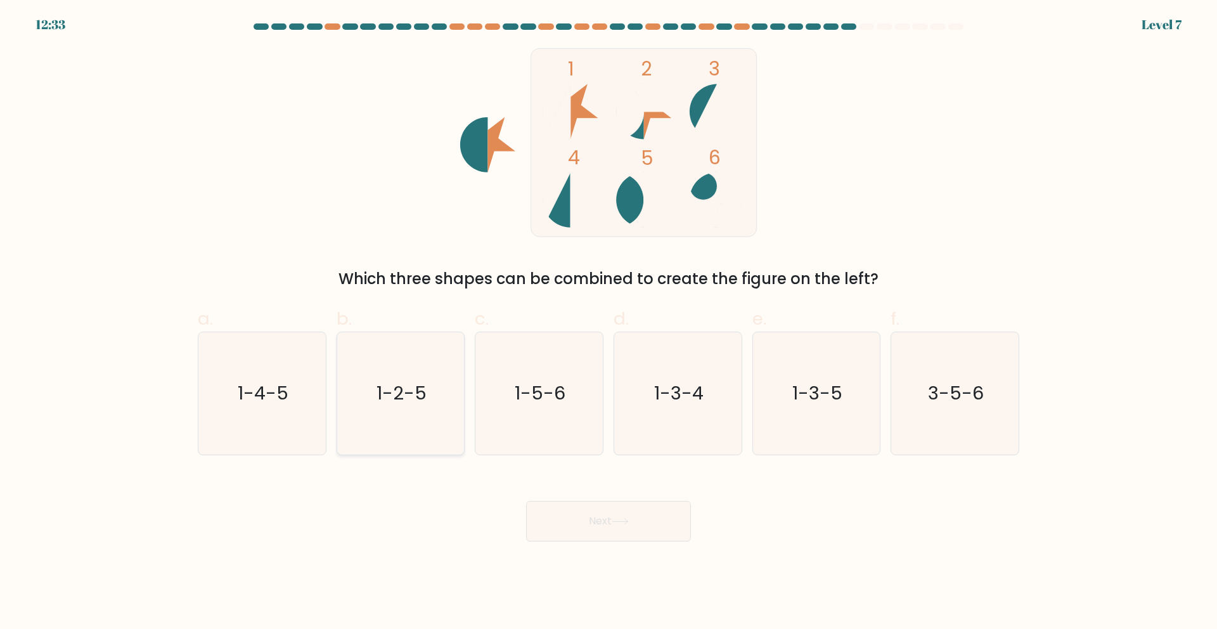
click at [413, 405] on text "1-2-5" at bounding box center [402, 392] width 50 height 25
click at [609, 323] on input "b. 1-2-5" at bounding box center [609, 318] width 1 height 8
radio input "true"
click at [584, 499] on div "Next" at bounding box center [608, 505] width 837 height 71
click at [585, 504] on button "Next" at bounding box center [608, 521] width 165 height 41
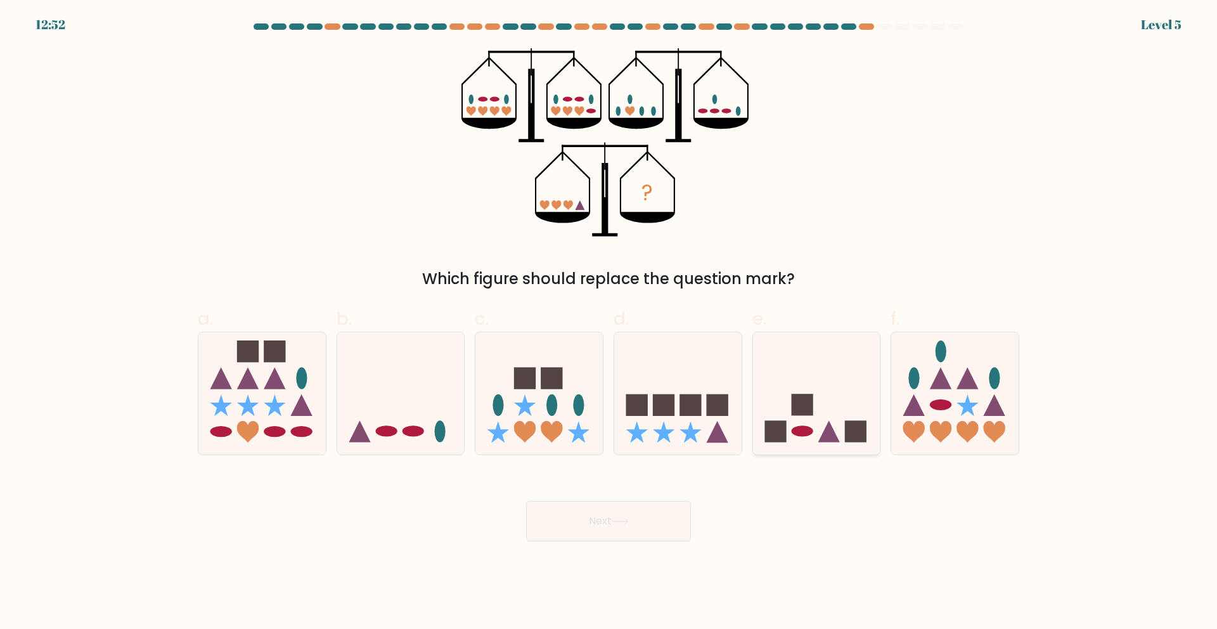
click at [856, 442] on rect at bounding box center [856, 432] width 22 height 22
click at [609, 323] on input "e." at bounding box center [609, 318] width 1 height 8
radio input "true"
click at [438, 419] on icon at bounding box center [400, 392] width 127 height 105
click at [609, 323] on input "b." at bounding box center [609, 318] width 1 height 8
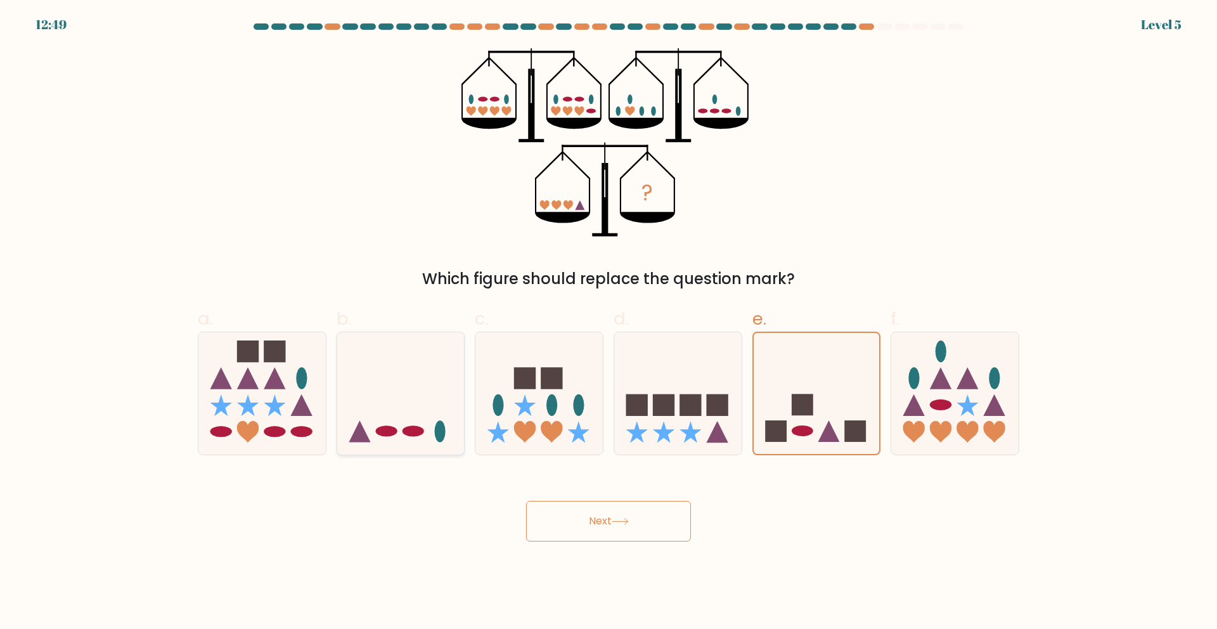
radio input "true"
click at [581, 526] on button "Next" at bounding box center [608, 521] width 165 height 41
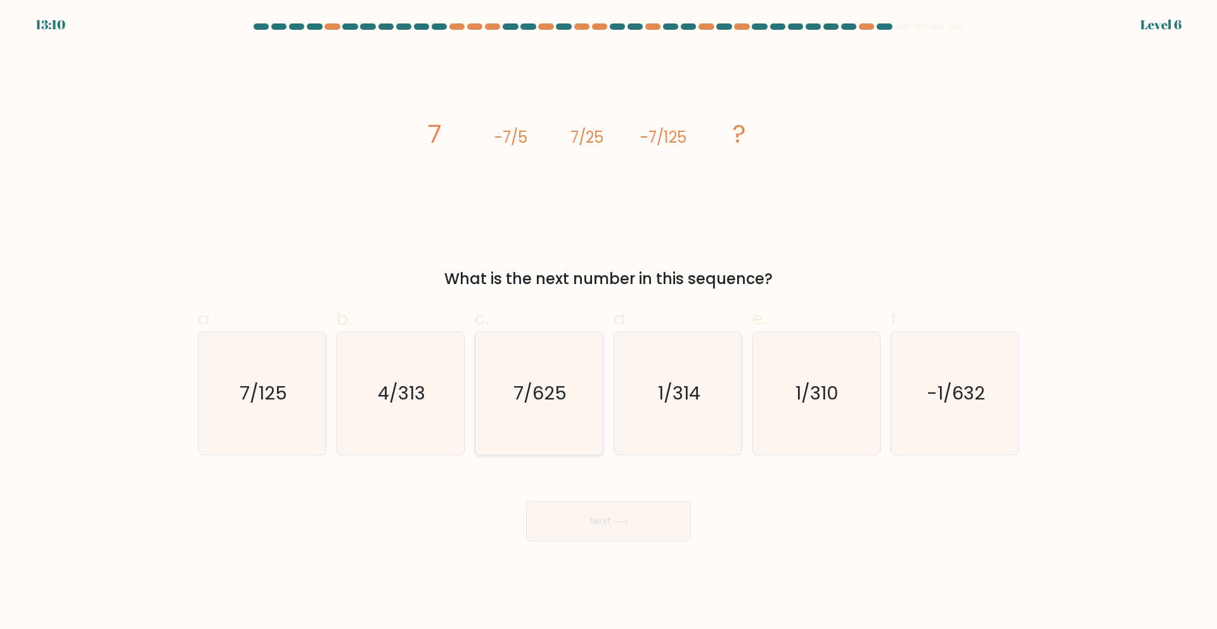
click at [570, 391] on icon "7/625" at bounding box center [539, 393] width 122 height 122
click at [609, 323] on input "c. 7/625" at bounding box center [609, 318] width 1 height 8
radio input "true"
click at [625, 513] on button "Next" at bounding box center [608, 521] width 165 height 41
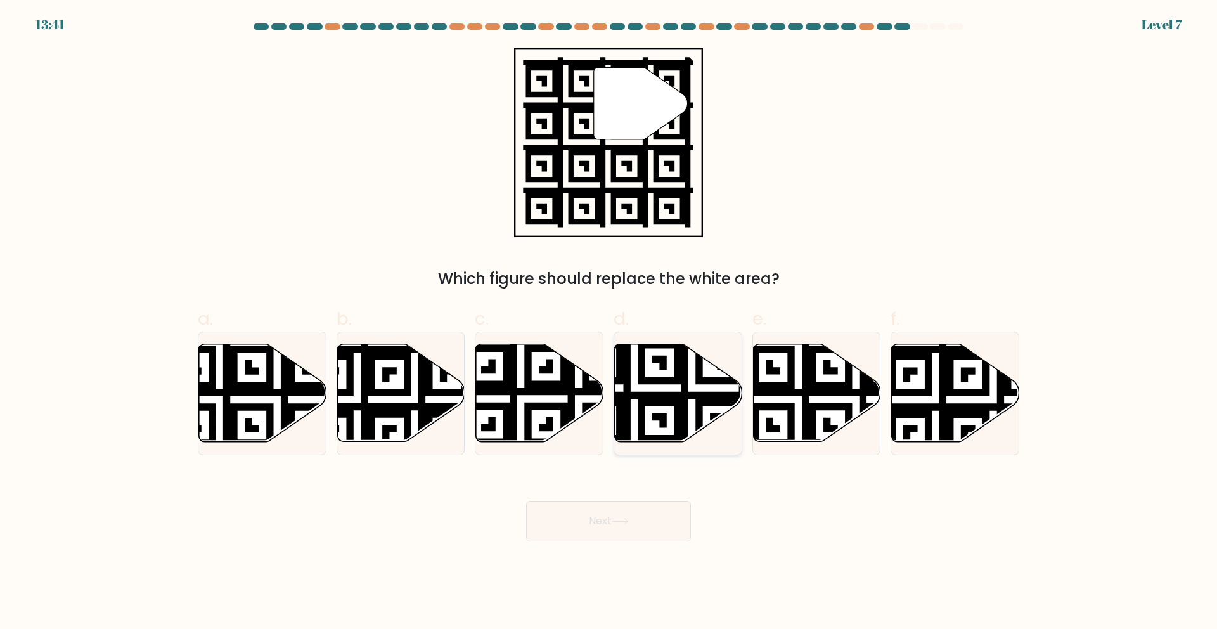
click at [650, 433] on icon at bounding box center [678, 393] width 127 height 98
click at [609, 323] on input "d." at bounding box center [609, 318] width 1 height 8
radio input "true"
click at [667, 514] on button "Next" at bounding box center [608, 521] width 165 height 41
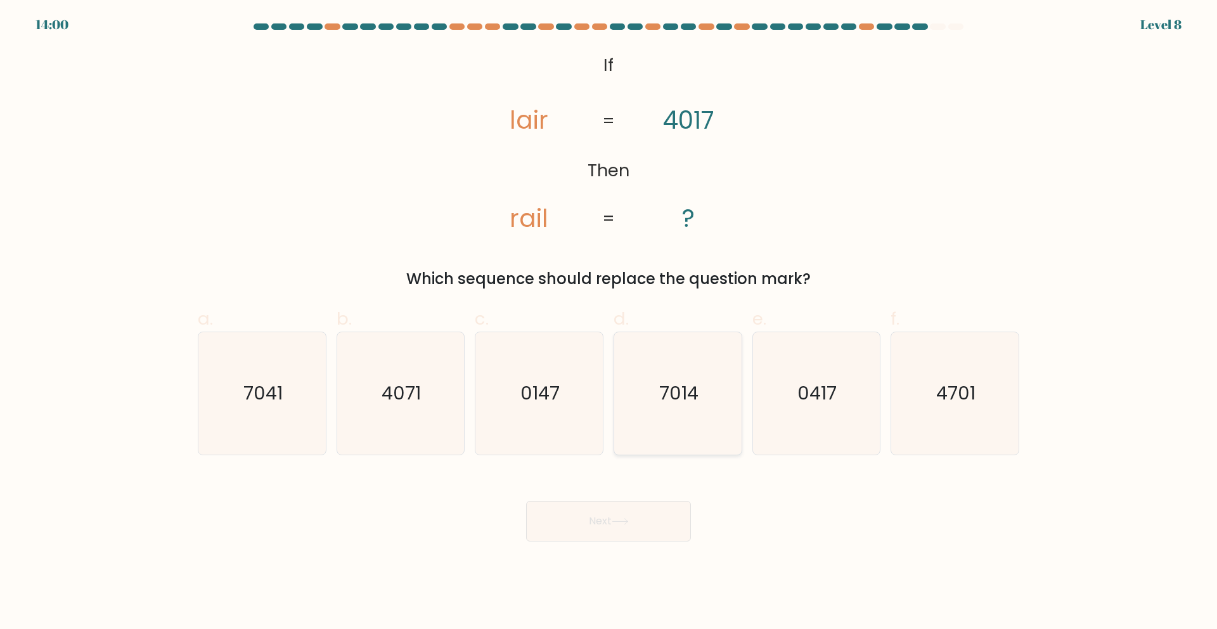
click at [676, 392] on text "7014" at bounding box center [678, 392] width 39 height 25
click at [609, 323] on input "d. 7014" at bounding box center [609, 318] width 1 height 8
radio input "true"
click at [626, 509] on button "Next" at bounding box center [608, 521] width 165 height 41
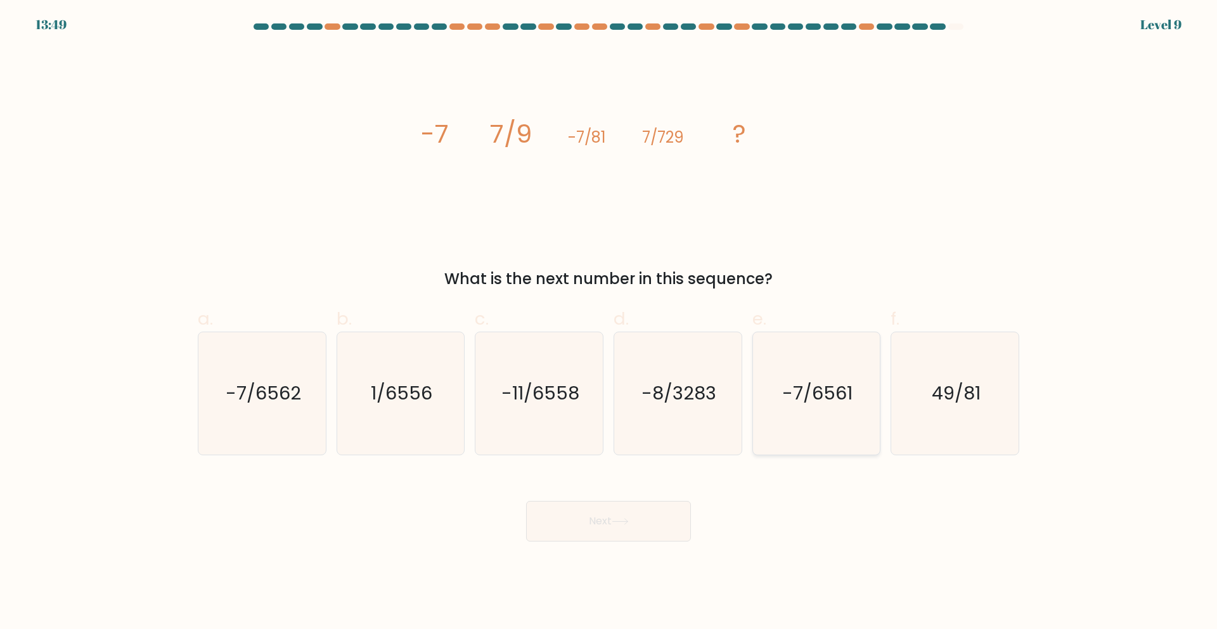
click at [820, 381] on text "-7/6561" at bounding box center [817, 392] width 70 height 25
click at [609, 323] on input "e. -7/6561" at bounding box center [609, 318] width 1 height 8
radio input "true"
click at [611, 529] on button "Next" at bounding box center [608, 521] width 165 height 41
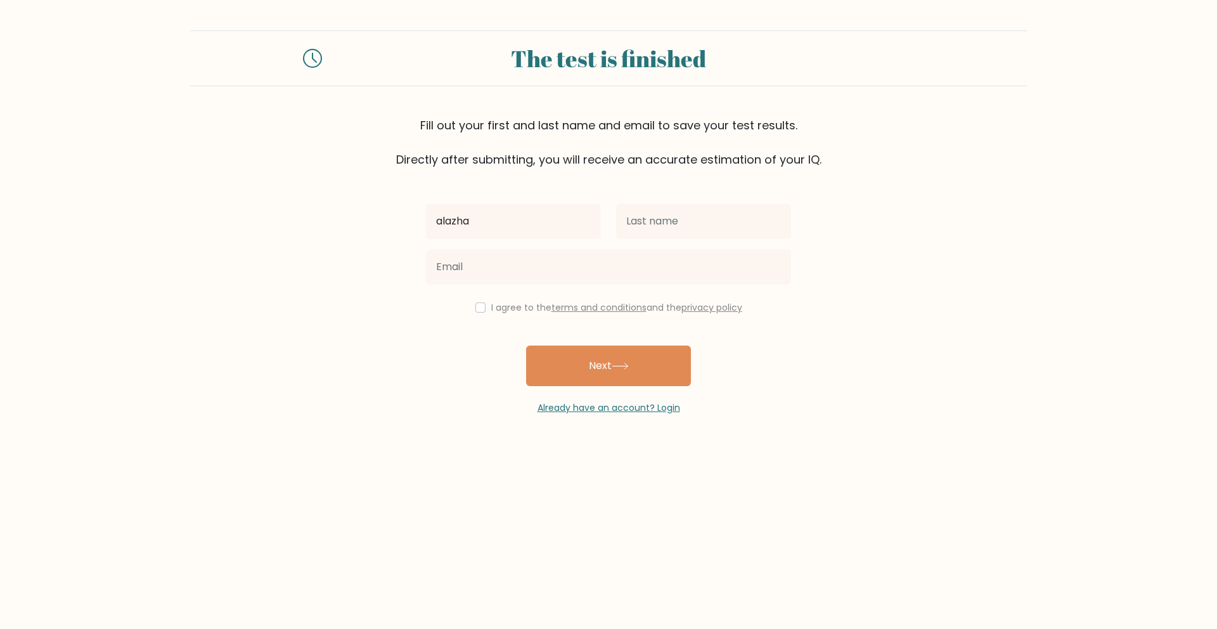
type input "alazha"
type input "butler"
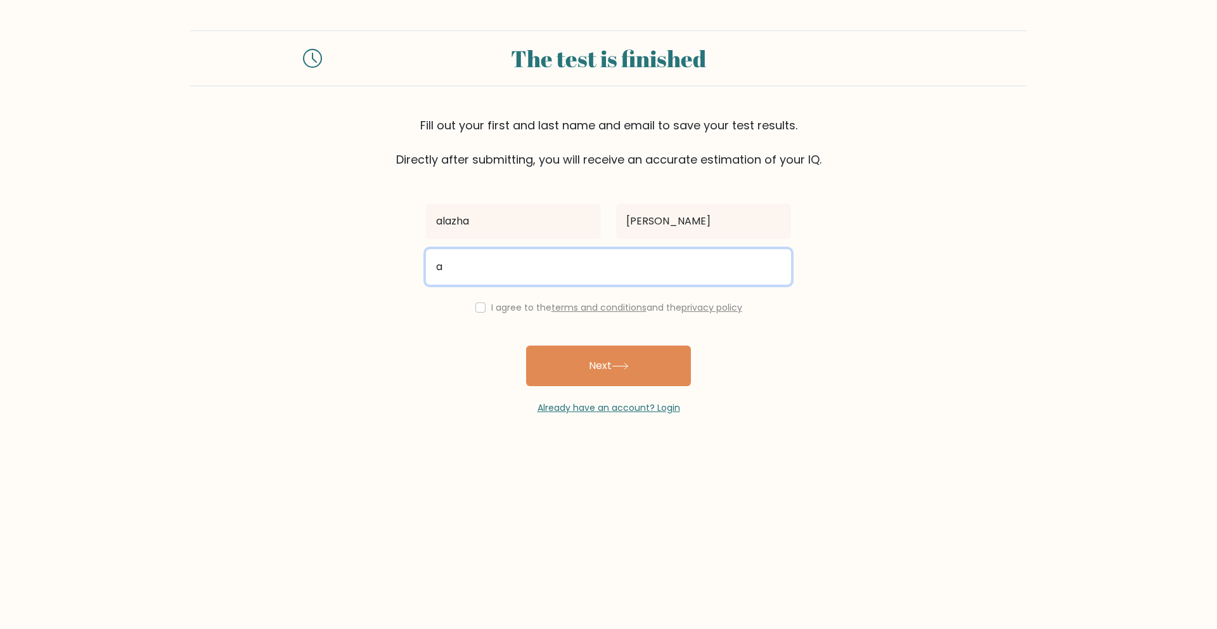
type input "abutler25@unity.edu"
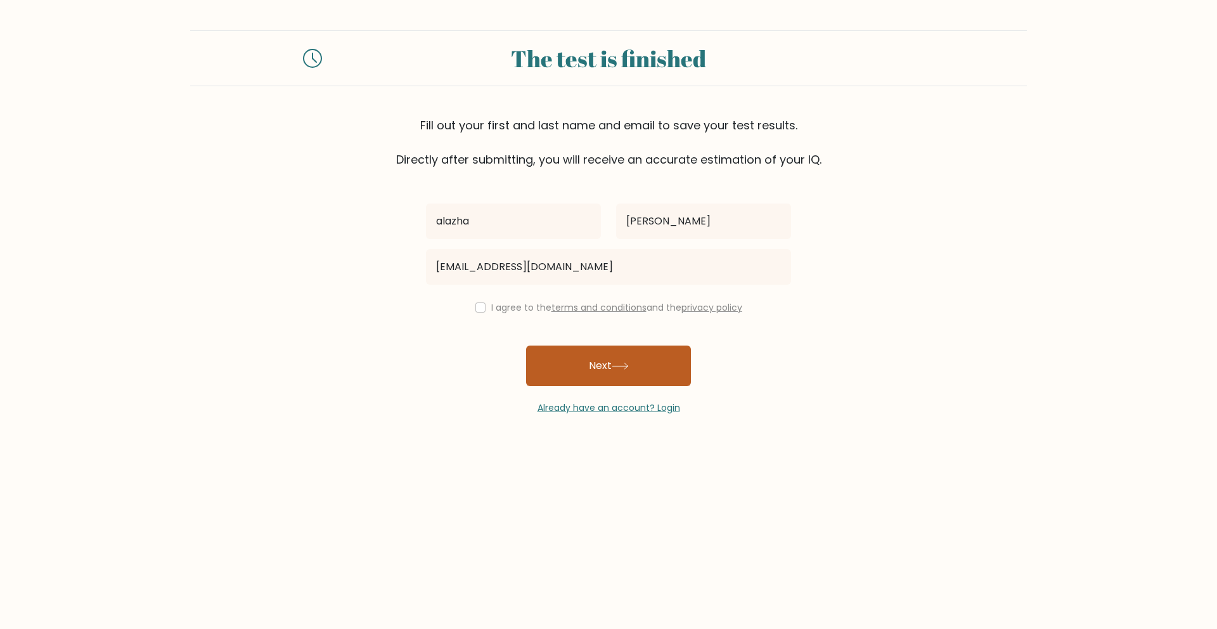
click at [578, 365] on button "Next" at bounding box center [608, 366] width 165 height 41
click input "checkbox"
checkbox input "true"
click button "Next"
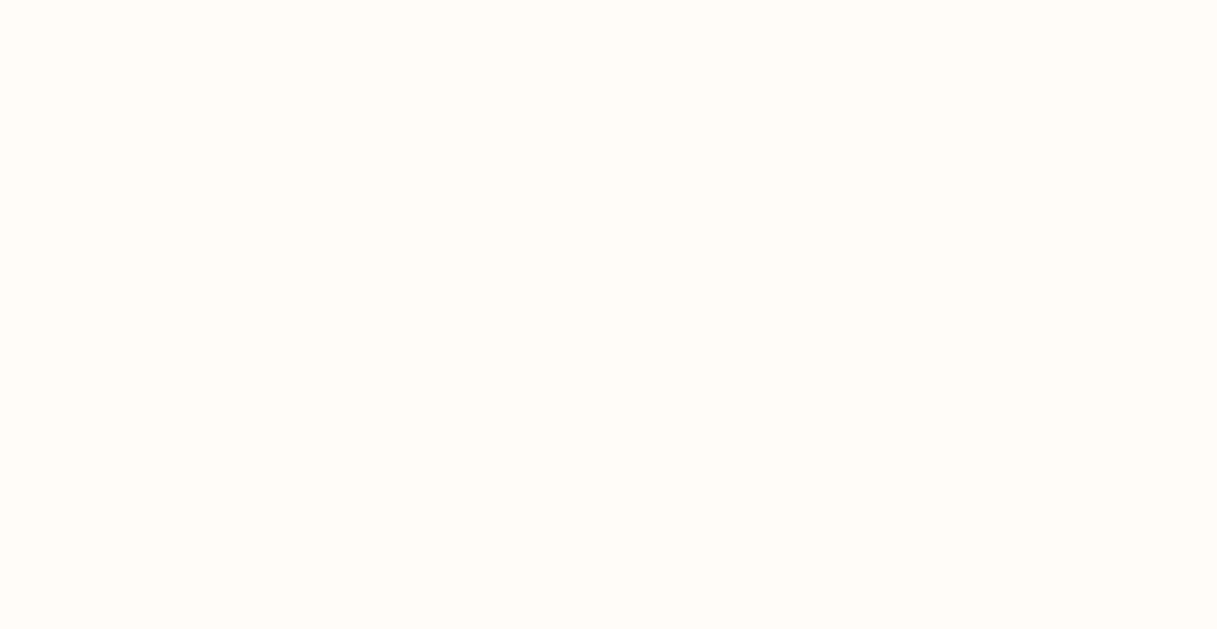
select select "US"
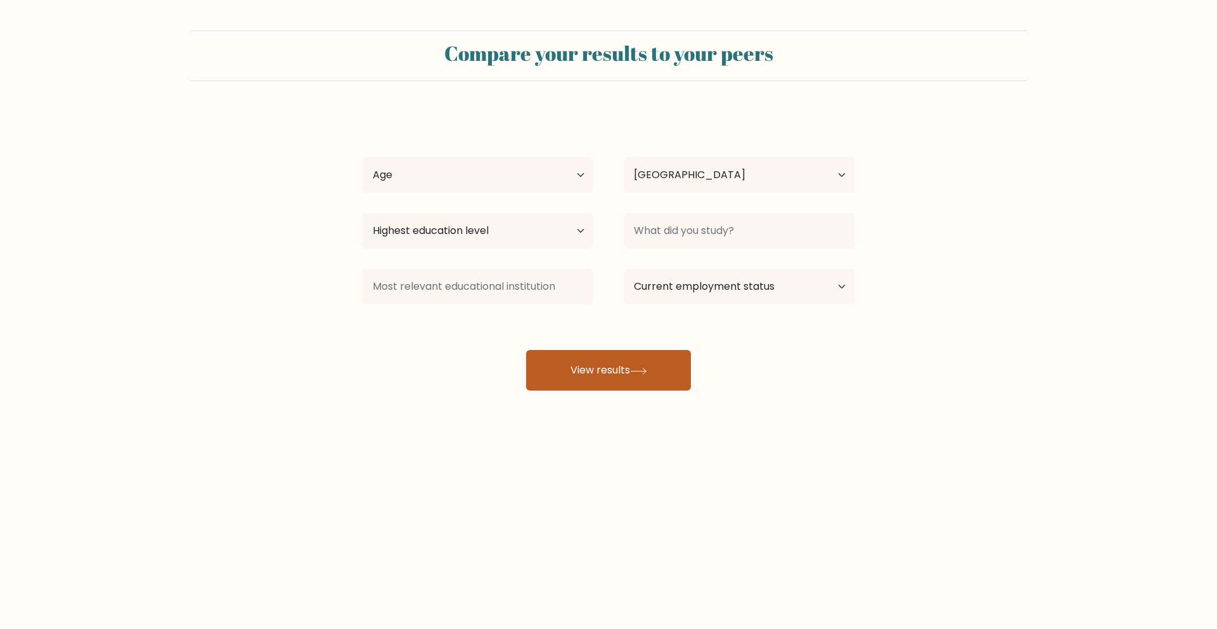
click at [623, 384] on button "View results" at bounding box center [608, 370] width 165 height 41
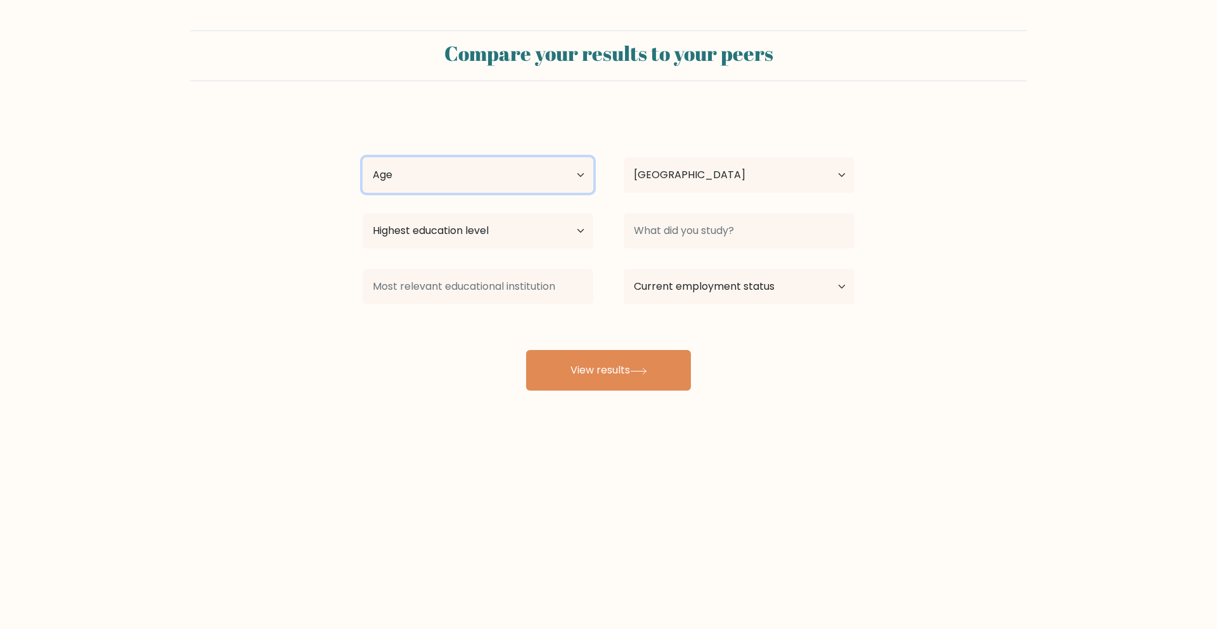
click at [514, 169] on select "Age Under [DEMOGRAPHIC_DATA] [DEMOGRAPHIC_DATA] [DEMOGRAPHIC_DATA] [DEMOGRAPHIC…" at bounding box center [478, 175] width 231 height 36
select select "18_24"
click at [363, 157] on select "Age Under [DEMOGRAPHIC_DATA] [DEMOGRAPHIC_DATA] [DEMOGRAPHIC_DATA] [DEMOGRAPHIC…" at bounding box center [478, 175] width 231 height 36
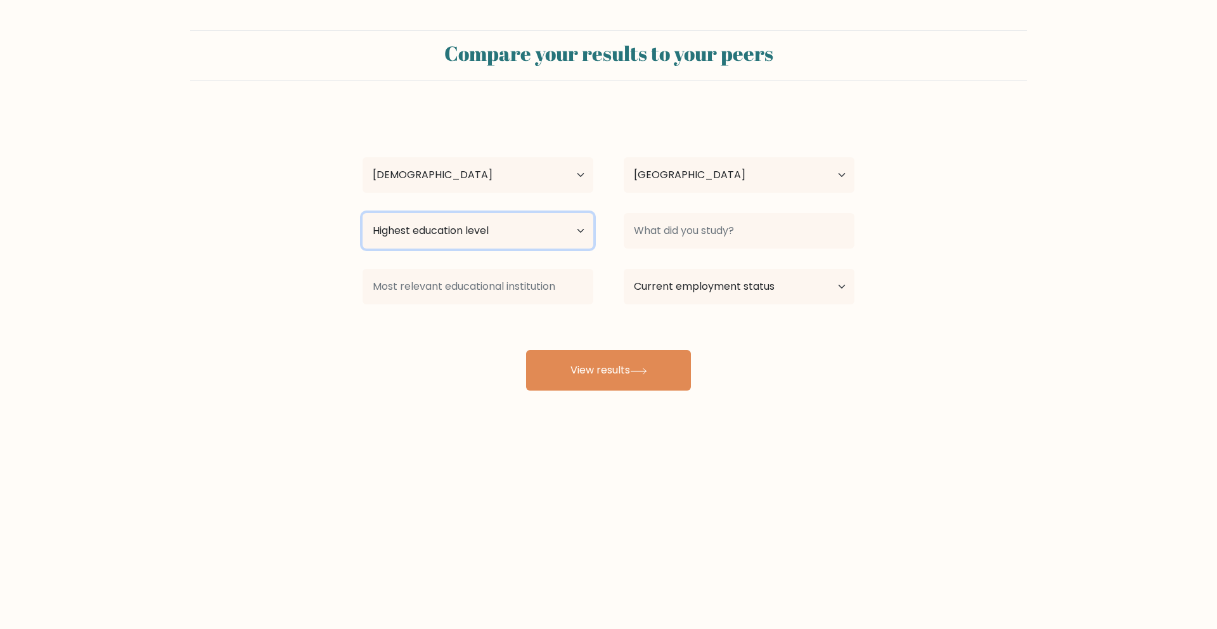
click at [531, 234] on select "Highest education level No schooling Primary Lower Secondary Upper Secondary Oc…" at bounding box center [478, 231] width 231 height 36
click at [363, 213] on select "Highest education level No schooling Primary Lower Secondary Upper Secondary Oc…" at bounding box center [478, 231] width 231 height 36
click at [462, 238] on select "Highest education level No schooling Primary Lower Secondary Upper Secondary Oc…" at bounding box center [478, 231] width 231 height 36
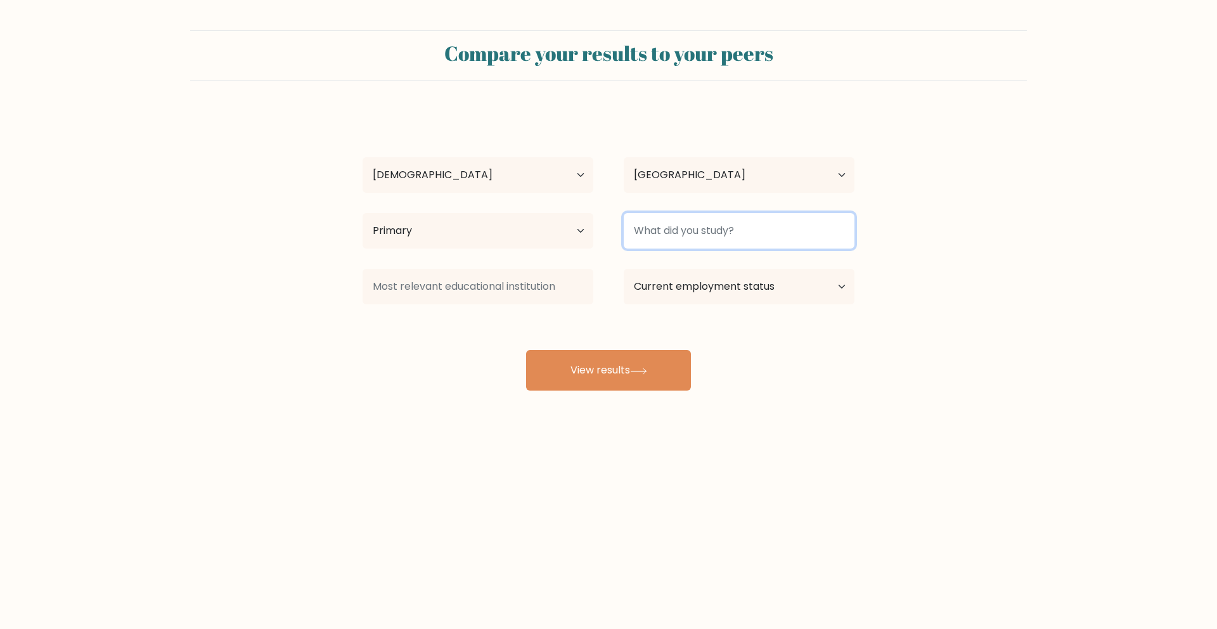
click at [664, 233] on input at bounding box center [739, 231] width 231 height 36
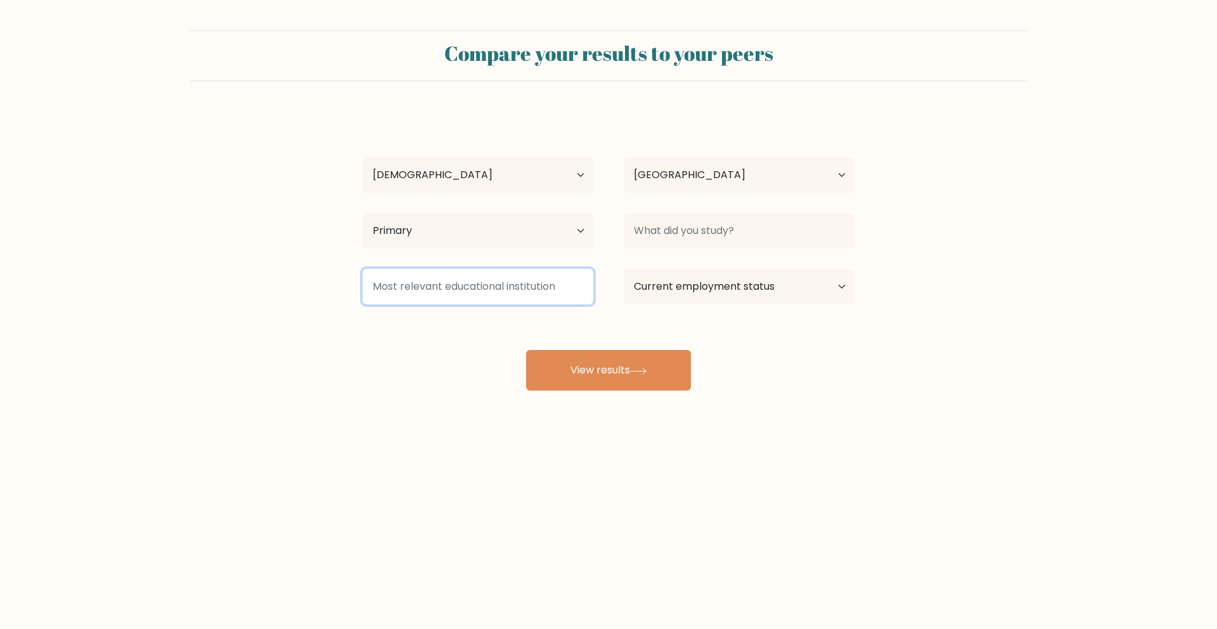
click at [452, 300] on input at bounding box center [478, 287] width 231 height 36
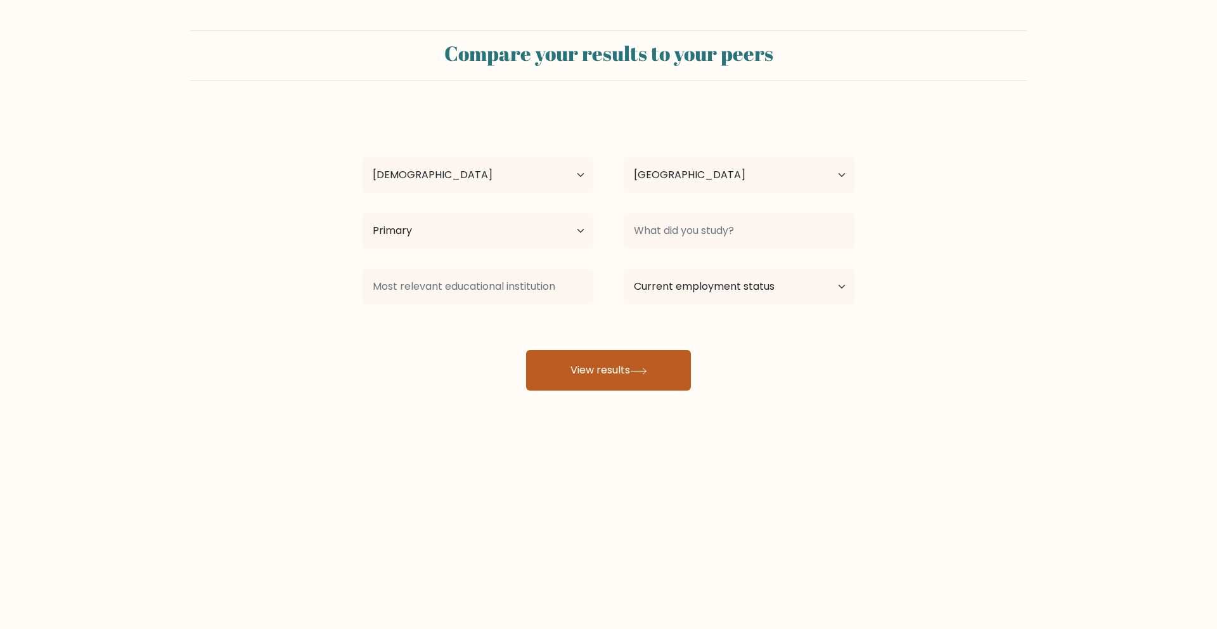
click at [646, 350] on button "View results" at bounding box center [608, 370] width 165 height 41
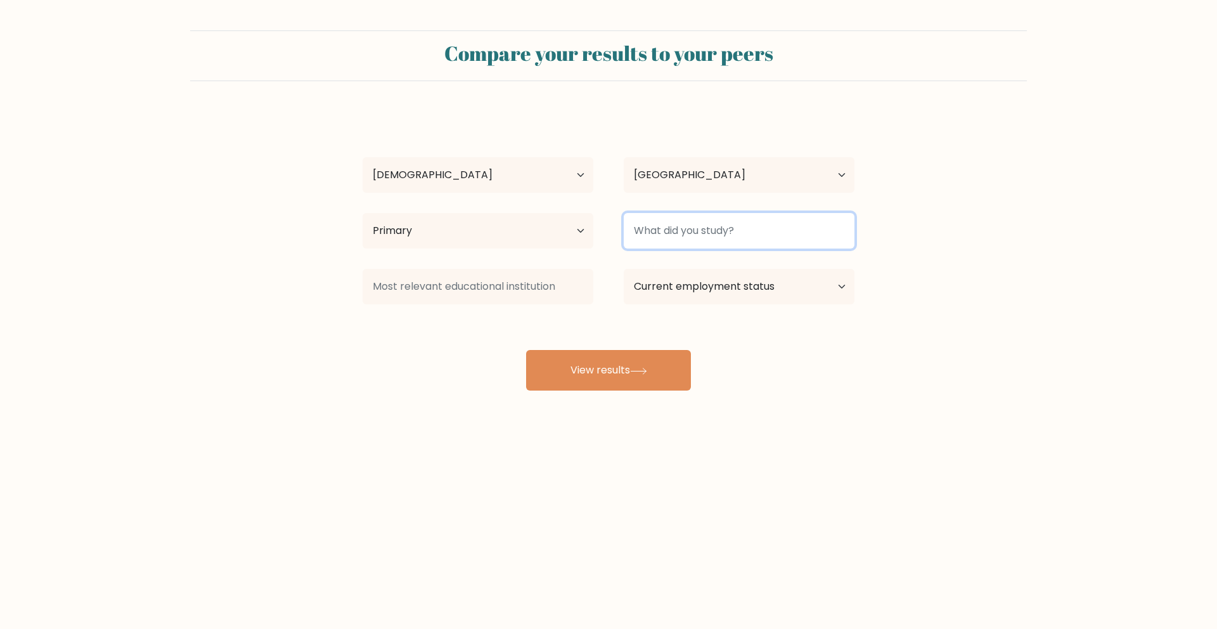
click at [711, 225] on input at bounding box center [739, 231] width 231 height 36
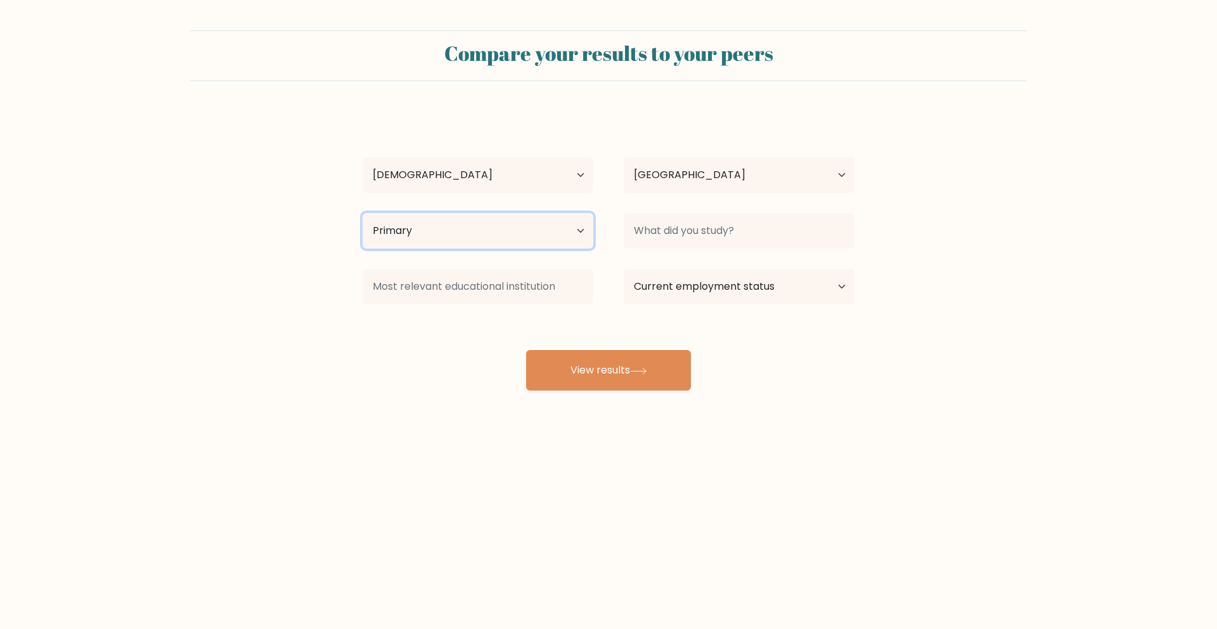
click at [550, 234] on select "Highest education level No schooling Primary Lower Secondary Upper Secondary Oc…" at bounding box center [478, 231] width 231 height 36
select select "no_schooling"
click at [363, 213] on select "Highest education level No schooling Primary Lower Secondary Upper Secondary Oc…" at bounding box center [478, 231] width 231 height 36
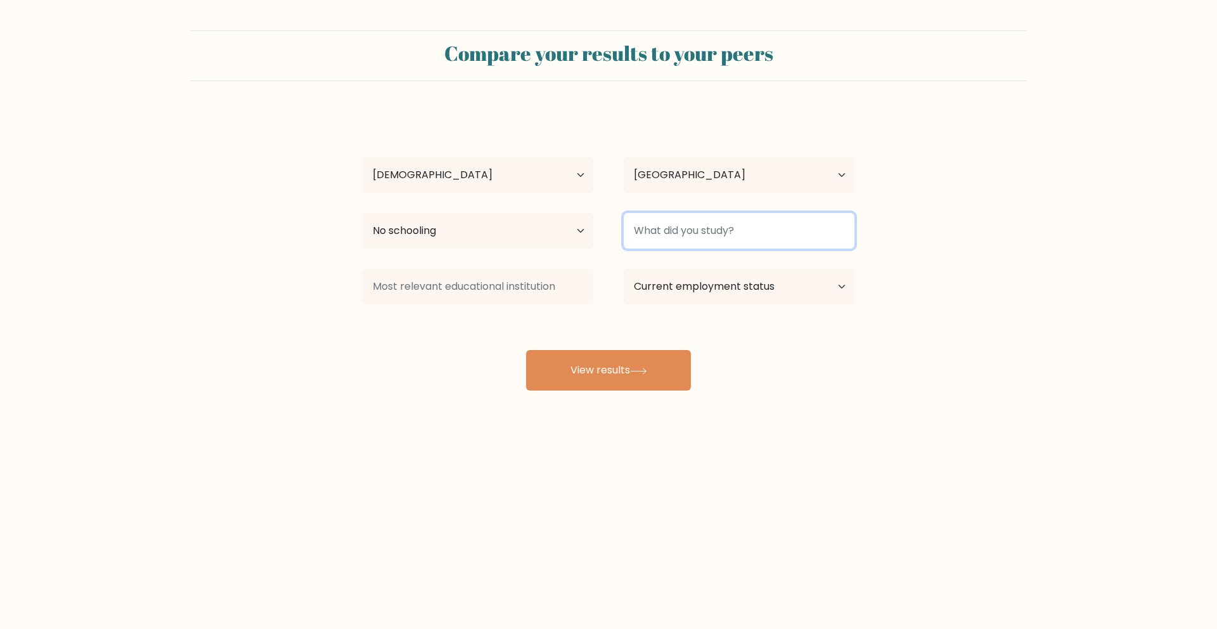
click at [694, 227] on input at bounding box center [739, 231] width 231 height 36
click at [527, 324] on div "[PERSON_NAME] Age Under [DEMOGRAPHIC_DATA] [DEMOGRAPHIC_DATA] [DEMOGRAPHIC_DATA…" at bounding box center [608, 251] width 507 height 279
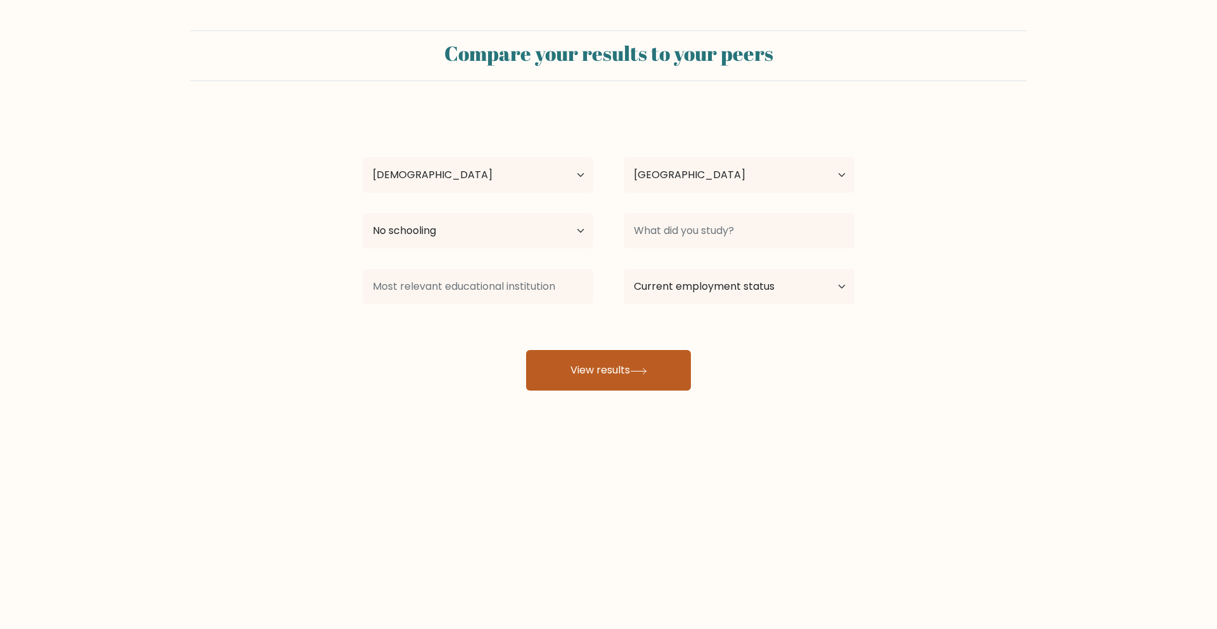
click at [597, 377] on button "View results" at bounding box center [608, 370] width 165 height 41
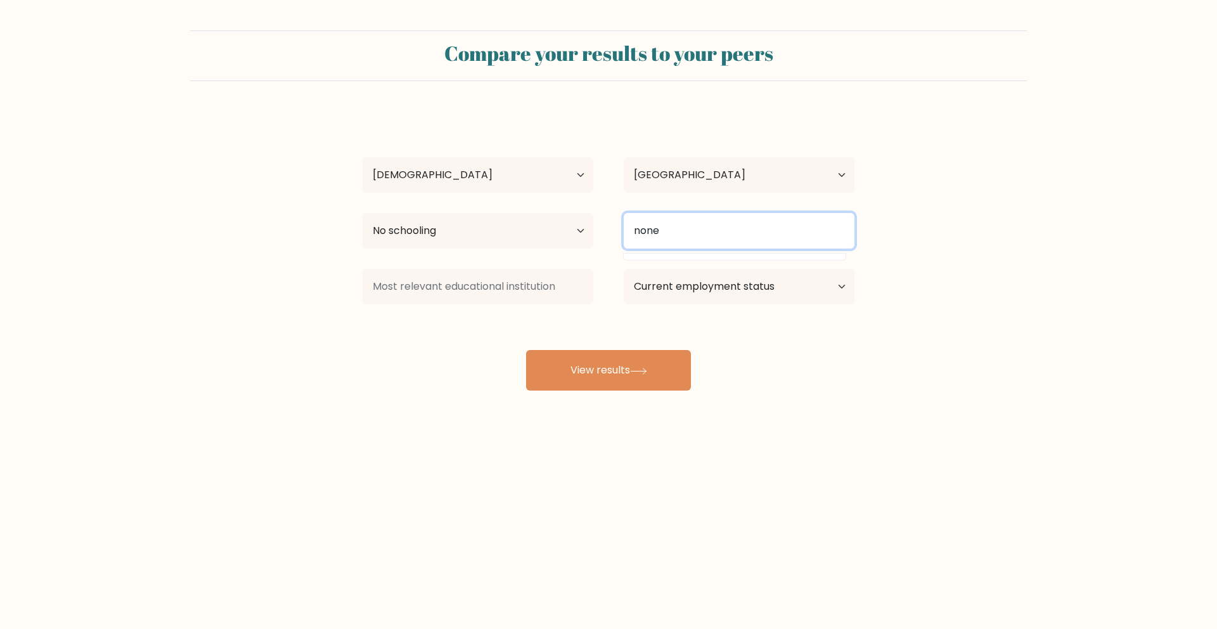
type input "none"
click at [897, 499] on body "Compare your results to your peers [PERSON_NAME] Age Under [DEMOGRAPHIC_DATA] […" at bounding box center [608, 314] width 1217 height 629
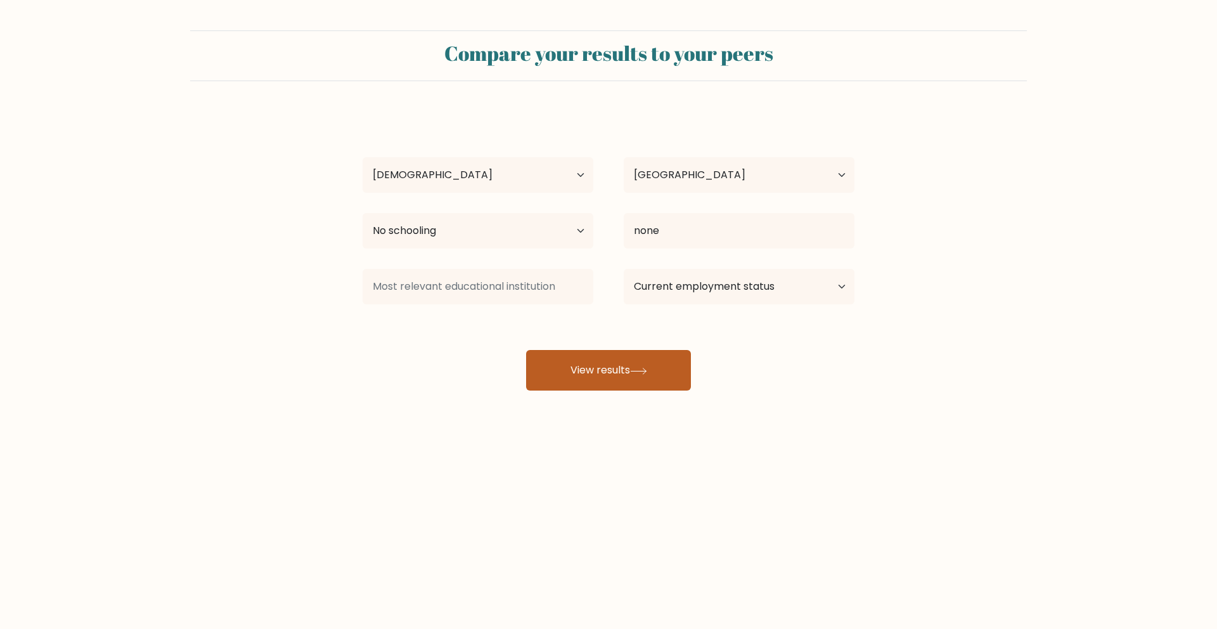
click at [671, 362] on button "View results" at bounding box center [608, 370] width 165 height 41
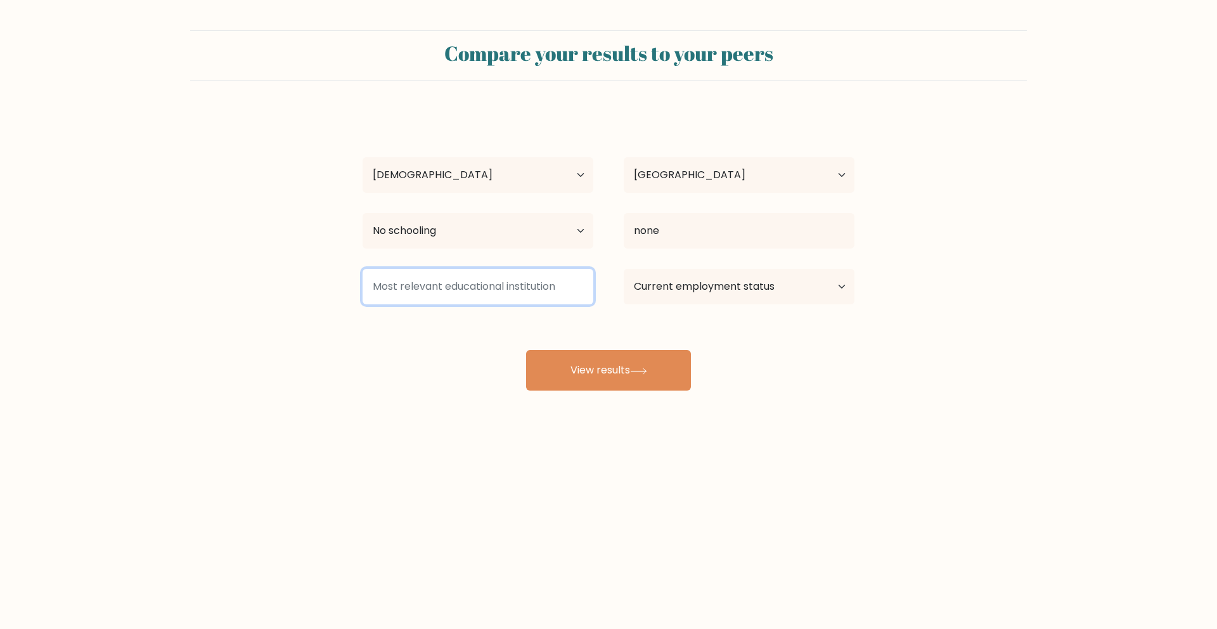
click at [550, 292] on input at bounding box center [478, 287] width 231 height 36
type input "none"
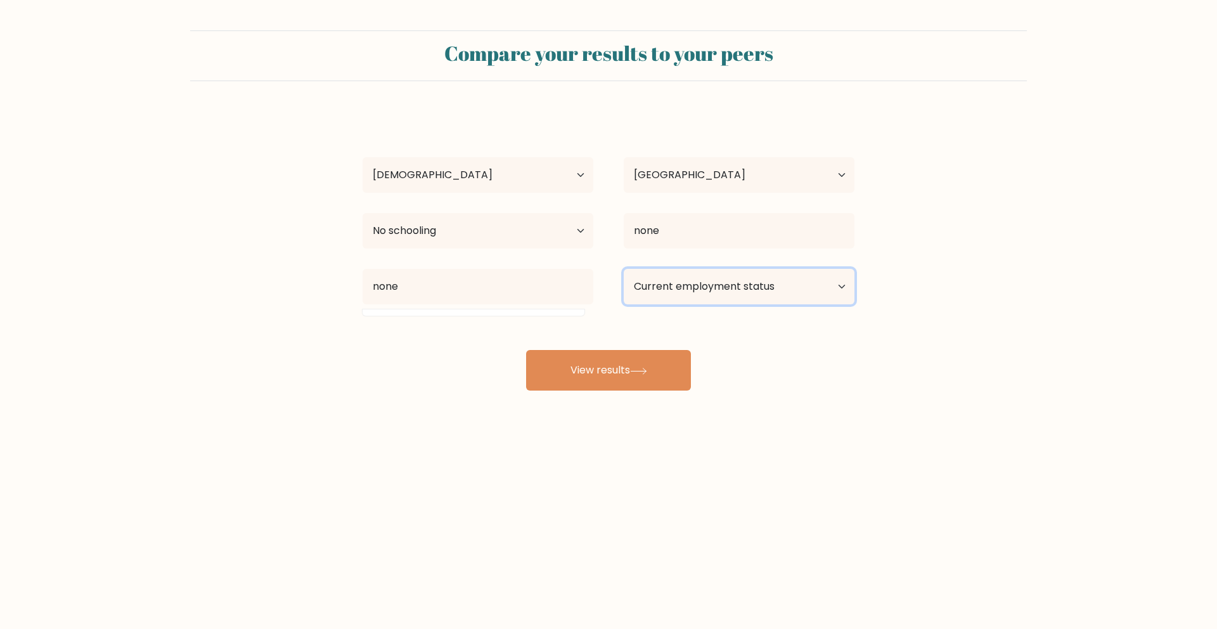
click at [745, 288] on select "Current employment status Employed Student Retired Other / prefer not to answer" at bounding box center [739, 287] width 231 height 36
select select "student"
click at [624, 269] on select "Current employment status Employed Student Retired Other / prefer not to answer" at bounding box center [739, 287] width 231 height 36
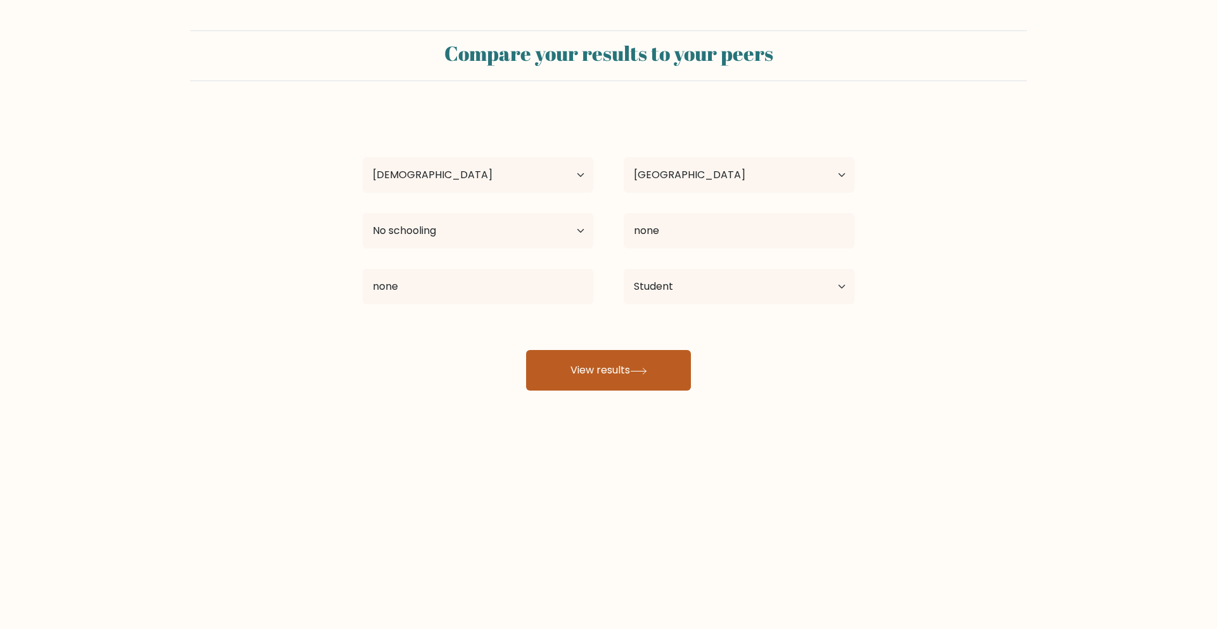
click at [647, 368] on icon at bounding box center [638, 371] width 17 height 7
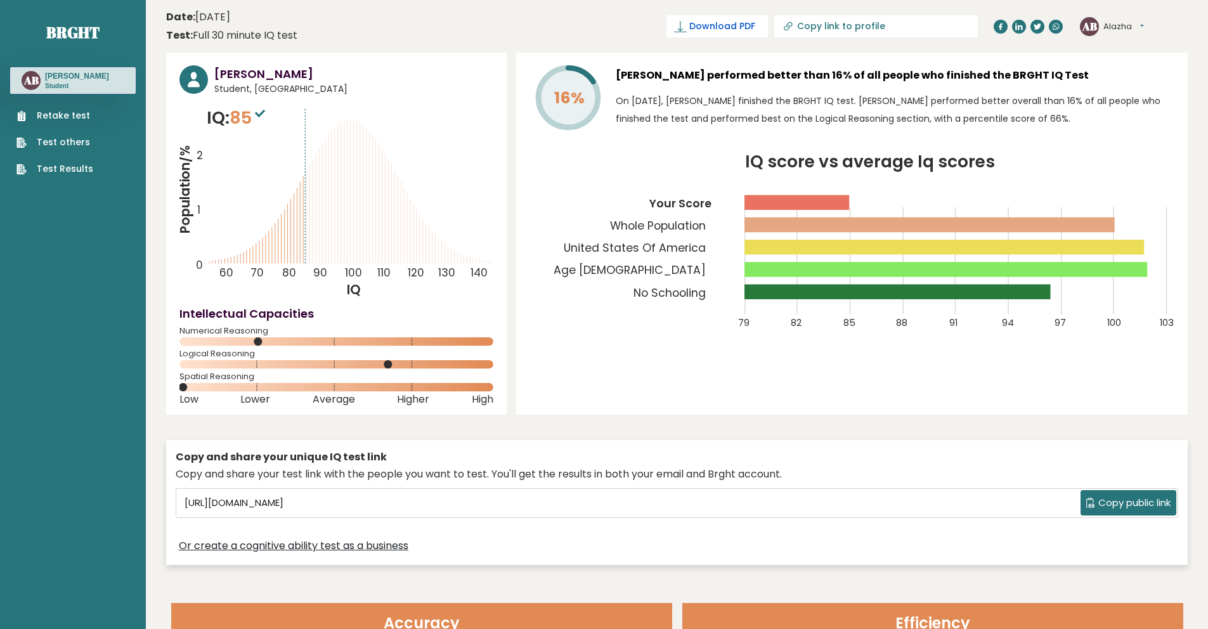
click at [755, 32] on span "Download PDF" at bounding box center [722, 26] width 66 height 13
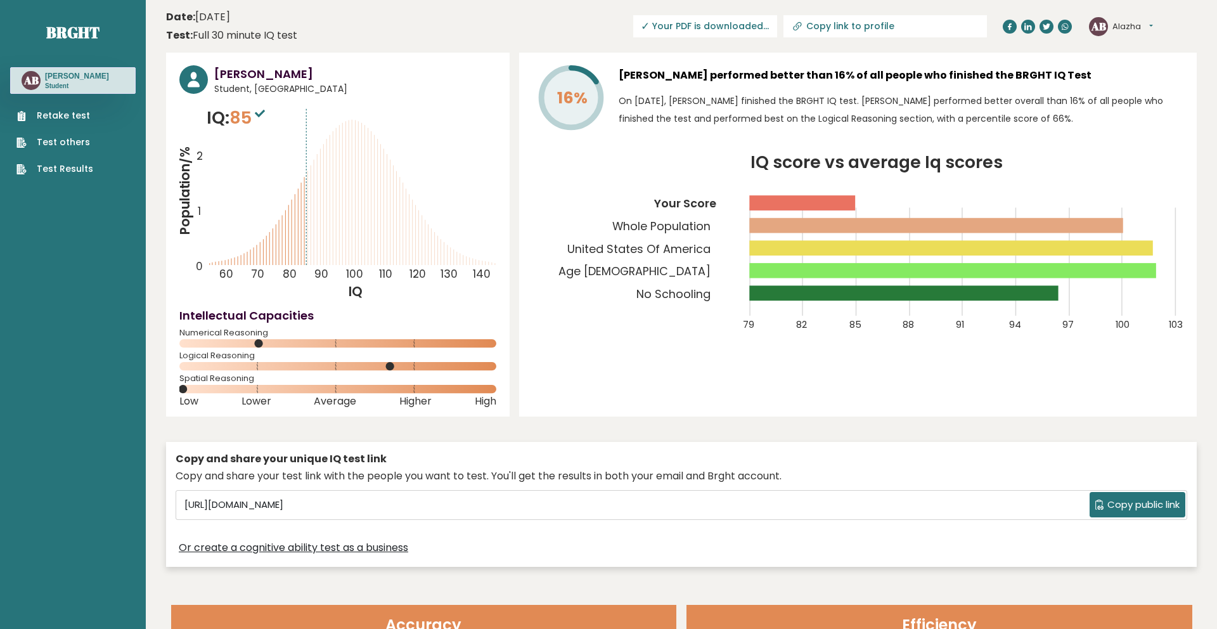
click at [97, 168] on div "Retake test Test others Test Results" at bounding box center [73, 135] width 126 height 82
click at [68, 172] on link "Test Results" at bounding box center [54, 168] width 77 height 13
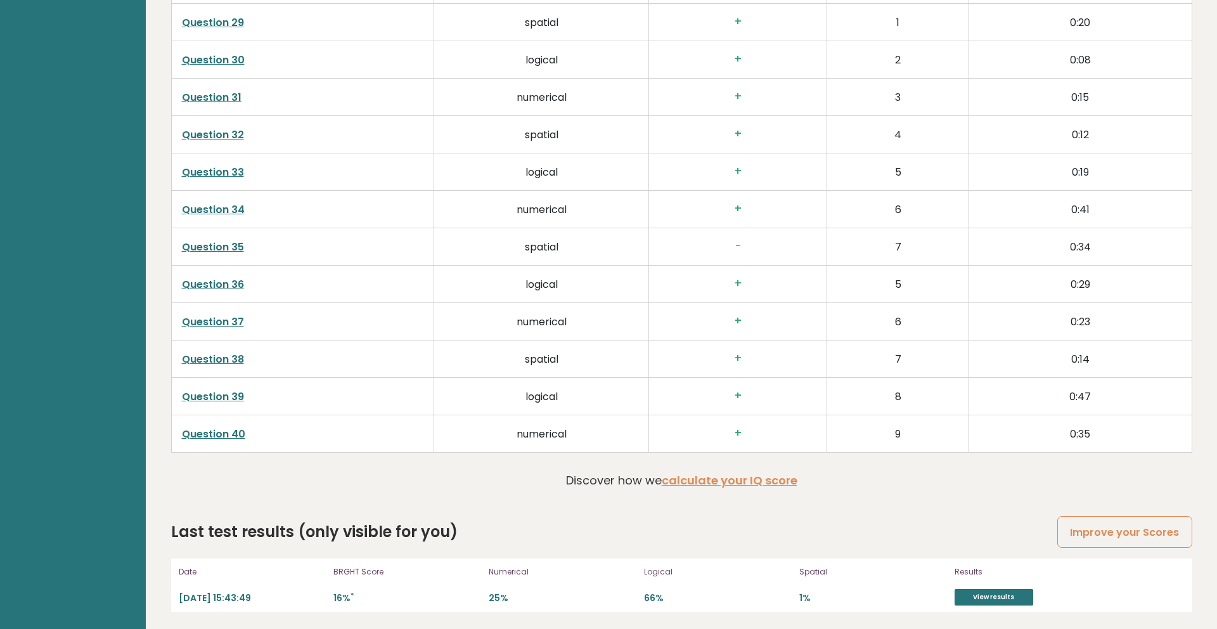
scroll to position [3196, 0]
click at [981, 590] on link "View results" at bounding box center [994, 595] width 79 height 16
